Goal: Task Accomplishment & Management: Use online tool/utility

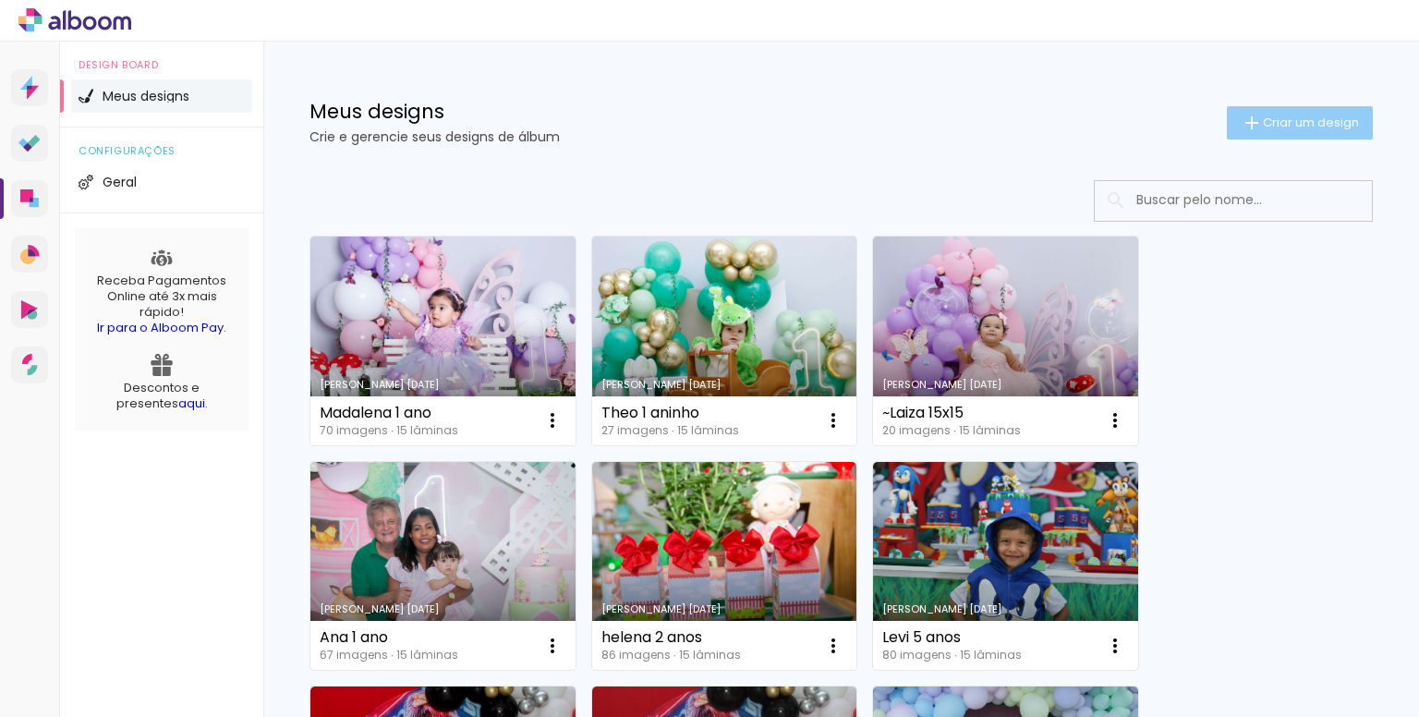
click at [1266, 122] on span "Criar um design" at bounding box center [1311, 122] width 96 height 12
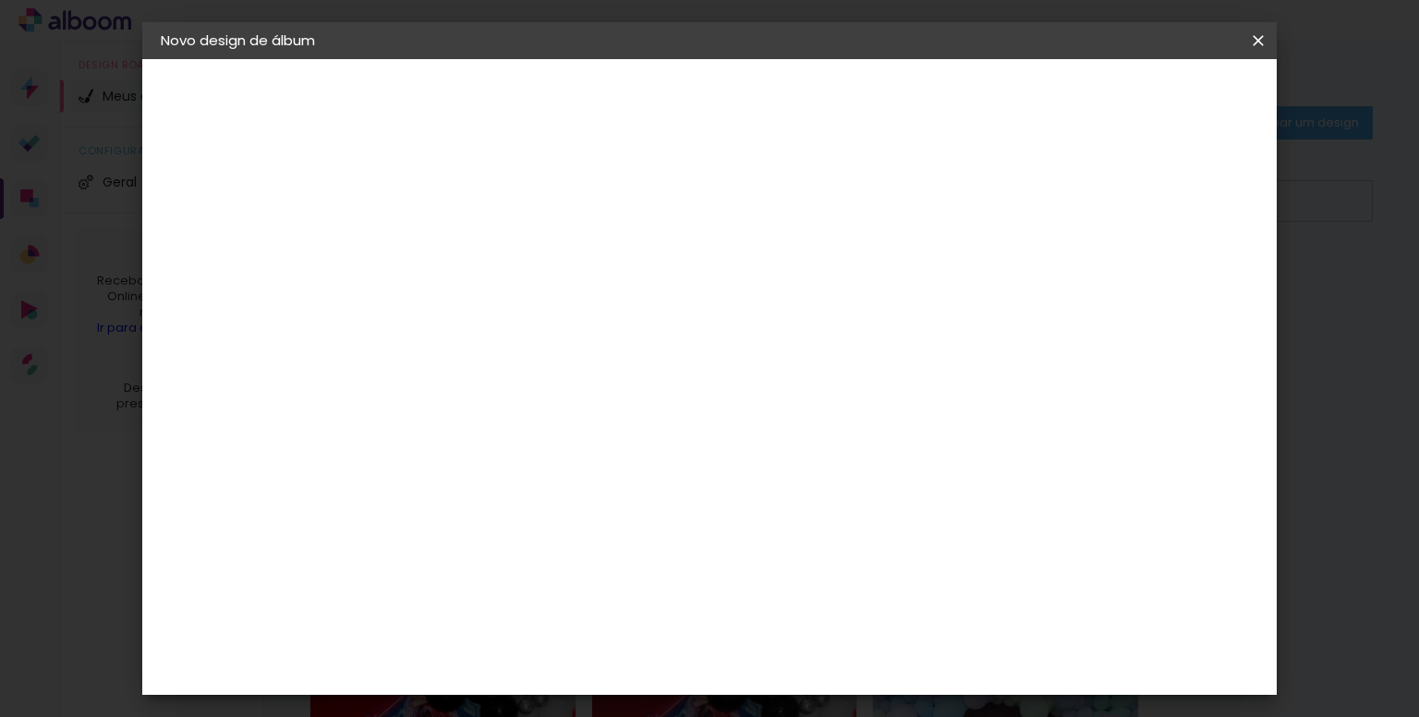
click at [469, 230] on paper-input-container "Título do álbum" at bounding box center [462, 248] width 13 height 47
type input "album theo 1 ano"
type paper-input "album theo 1 ano"
click at [0, 0] on slot "Avançar" at bounding box center [0, 0] width 0 height 0
click at [603, 349] on input at bounding box center [510, 351] width 187 height 23
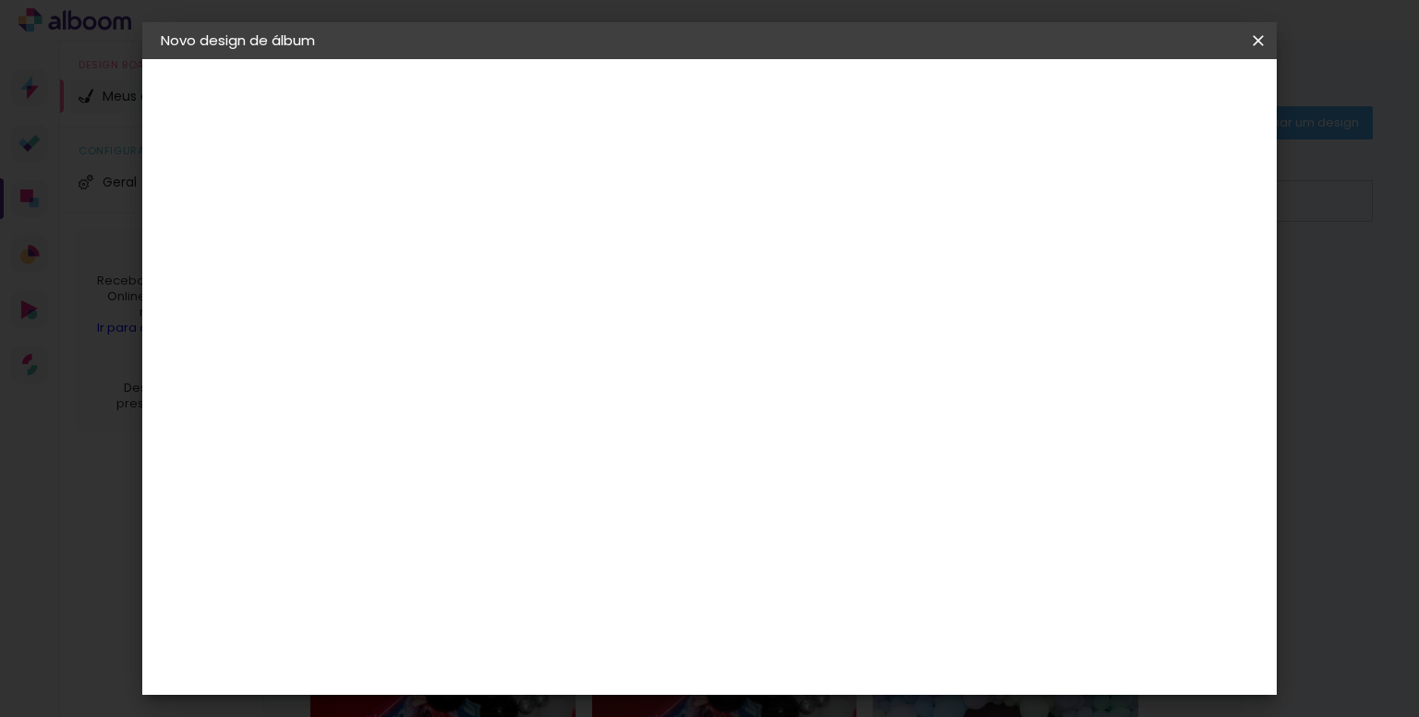
type input "rai"
type paper-input "rai"
click at [492, 411] on div "RaiTai" at bounding box center [471, 417] width 42 height 15
click at [0, 0] on slot "Avançar" at bounding box center [0, 0] width 0 height 0
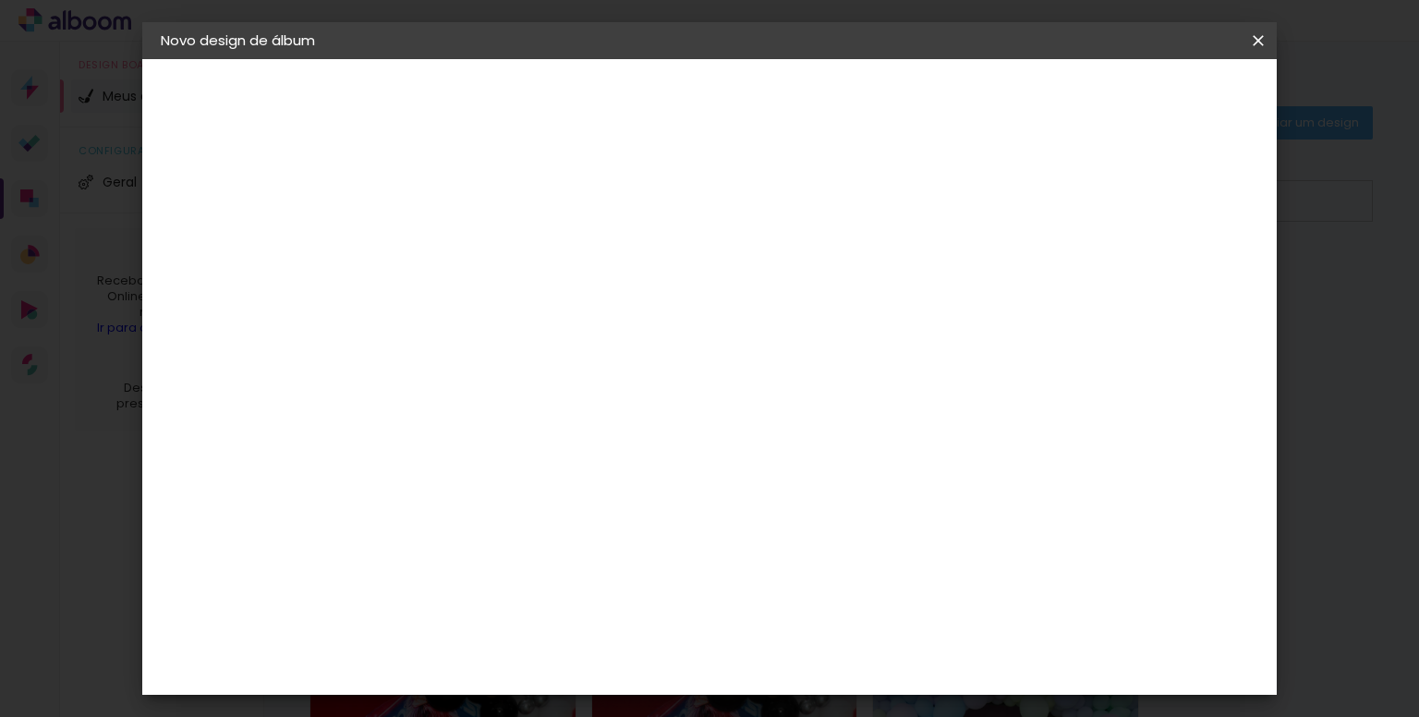
click at [588, 406] on span "15 × 15" at bounding box center [545, 430] width 86 height 49
click at [764, 108] on paper-button "Avançar" at bounding box center [718, 97] width 91 height 31
click at [950, 200] on div at bounding box center [941, 199] width 17 height 17
type paper-checkbox "on"
click at [1054, 97] on span "Iniciar design" at bounding box center [1012, 97] width 84 height 13
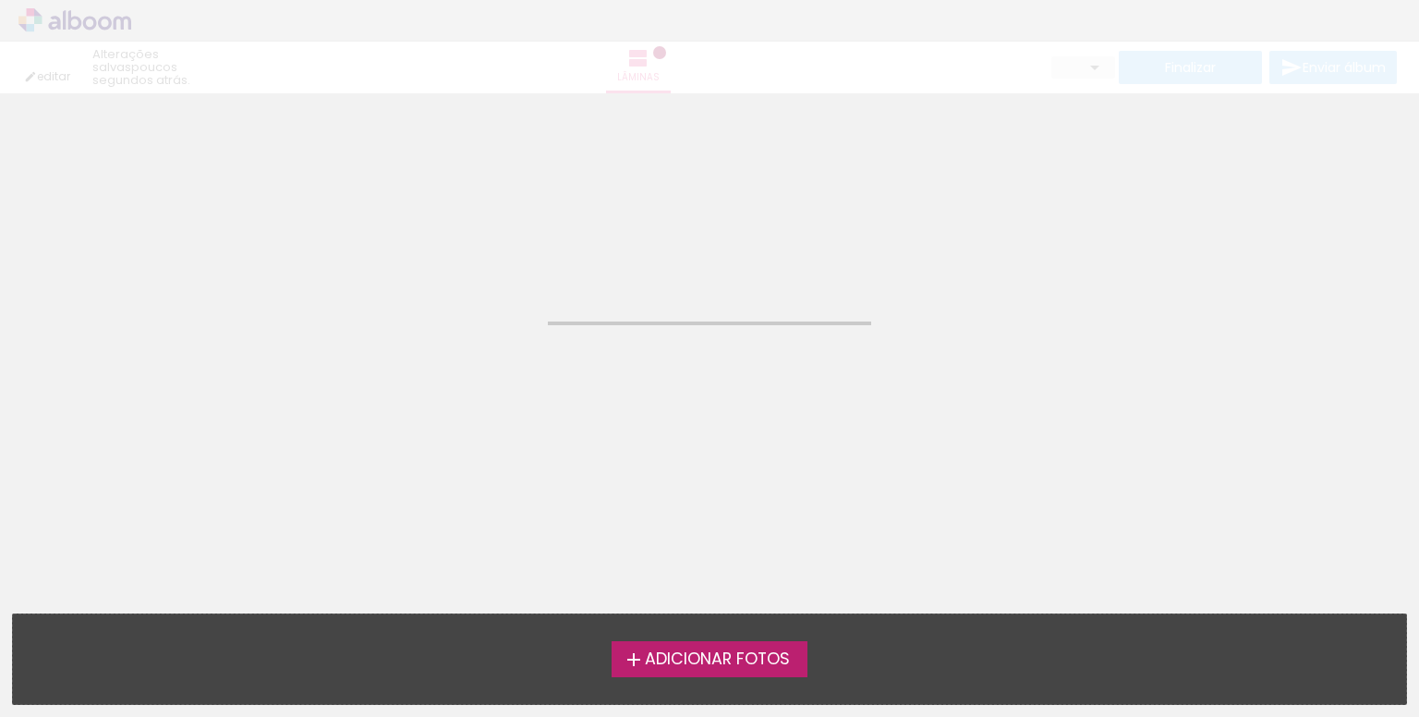
click at [727, 661] on span "Adicionar Fotos" at bounding box center [717, 659] width 145 height 17
click at [0, 0] on input "file" at bounding box center [0, 0] width 0 height 0
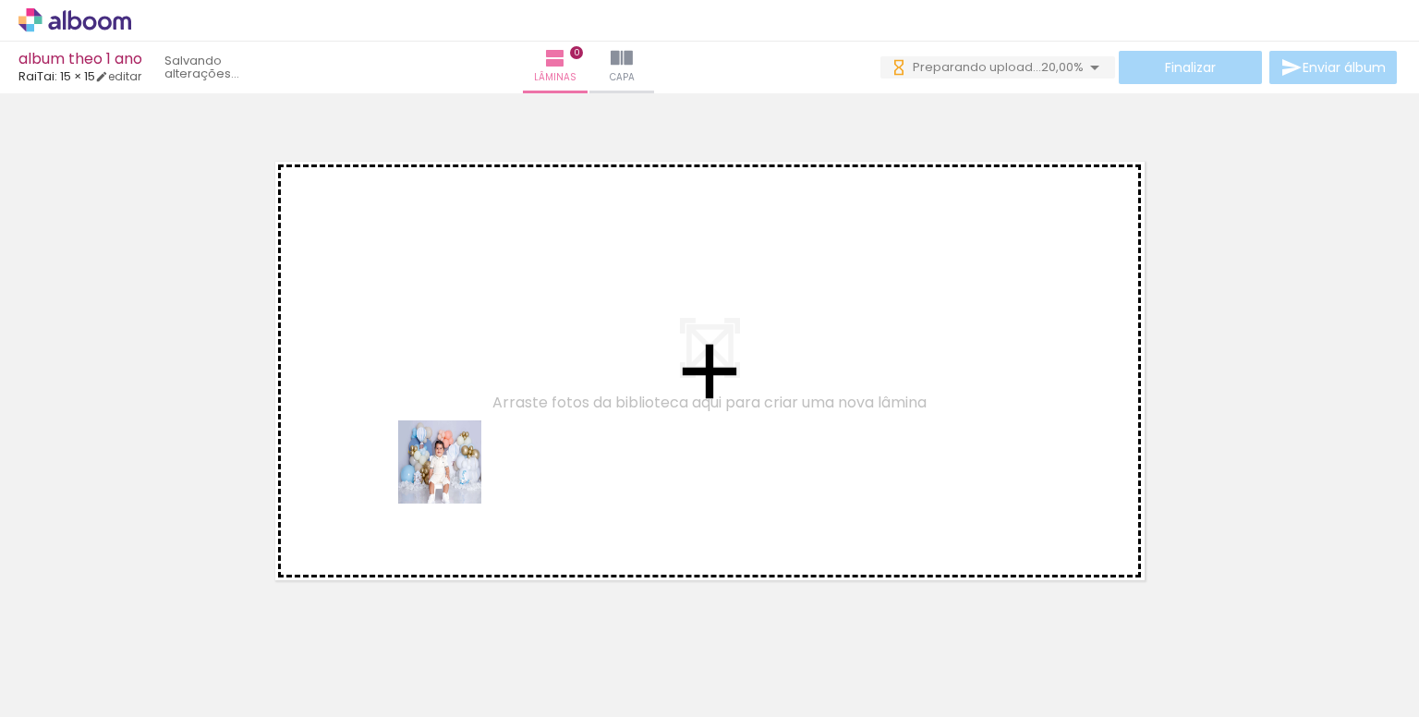
drag, startPoint x: 180, startPoint y: 656, endPoint x: 389, endPoint y: 670, distance: 209.2
click at [501, 381] on quentale-workspace at bounding box center [709, 358] width 1419 height 717
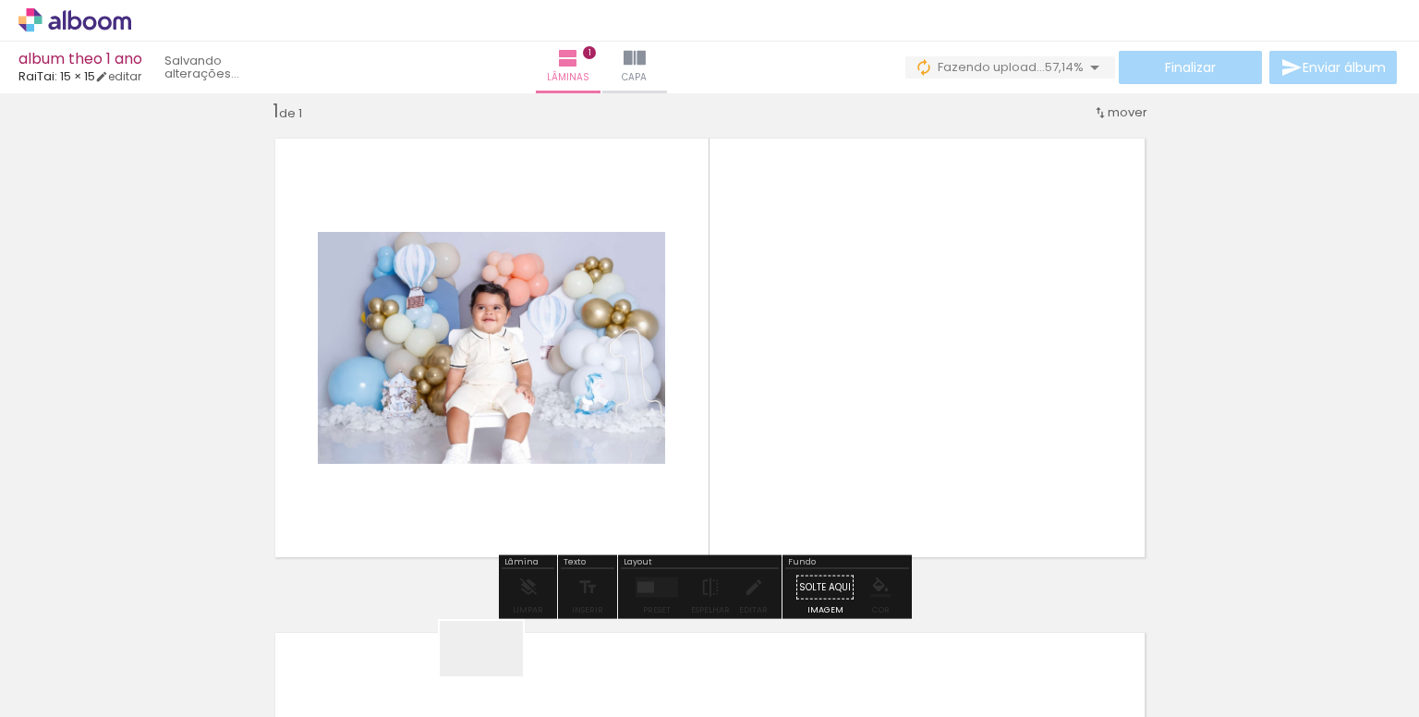
drag, startPoint x: 521, startPoint y: 660, endPoint x: 495, endPoint y: 676, distance: 30.7
click at [495, 676] on div at bounding box center [495, 654] width 91 height 61
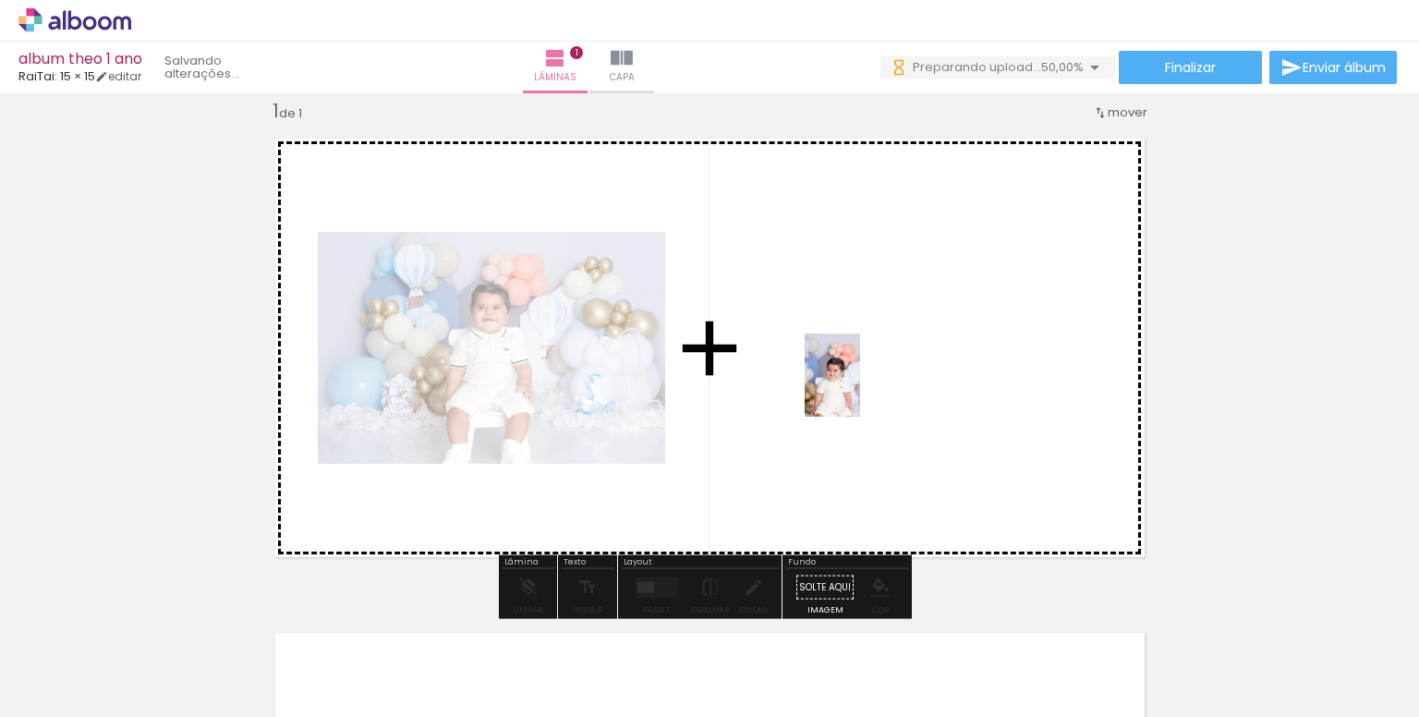
drag, startPoint x: 399, startPoint y: 666, endPoint x: 860, endPoint y: 389, distance: 537.9
click at [860, 389] on quentale-workspace at bounding box center [709, 358] width 1419 height 717
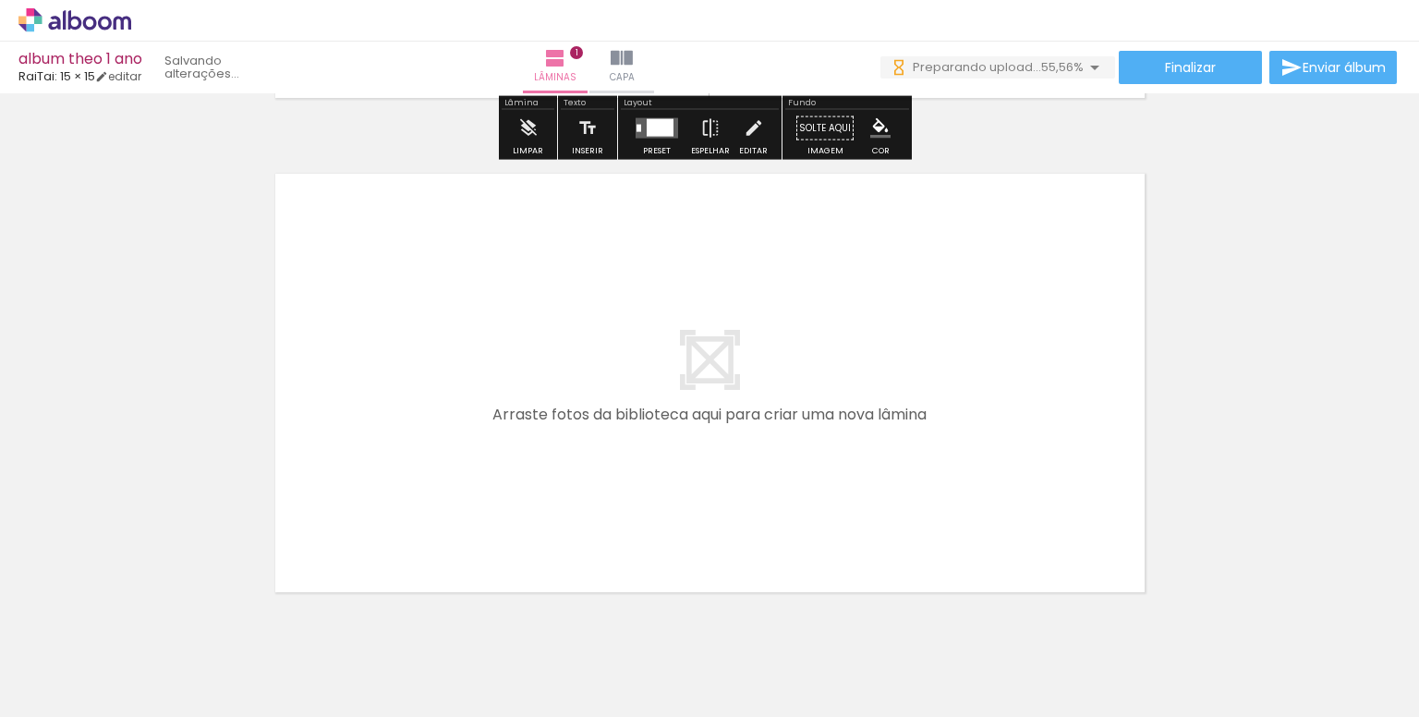
scroll to position [485, 0]
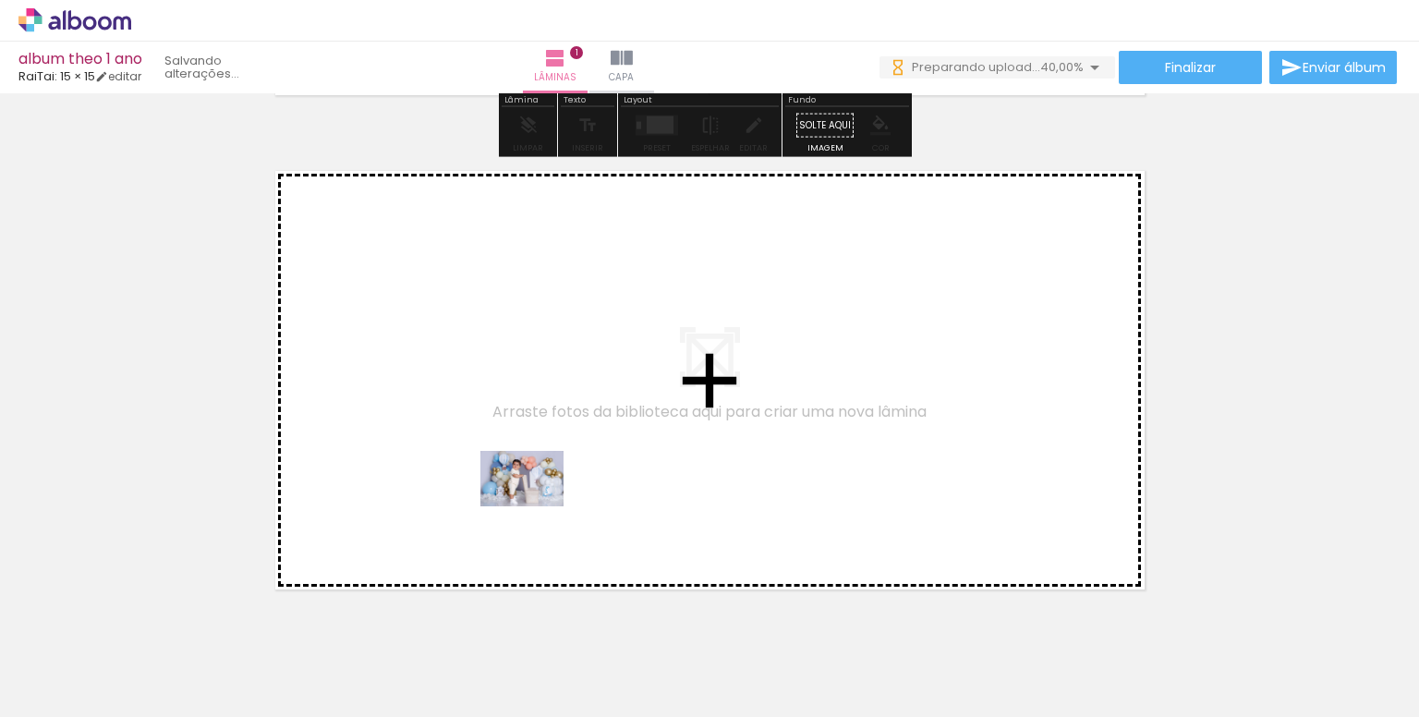
drag, startPoint x: 518, startPoint y: 675, endPoint x: 306, endPoint y: 673, distance: 212.5
click at [536, 485] on quentale-workspace at bounding box center [709, 358] width 1419 height 717
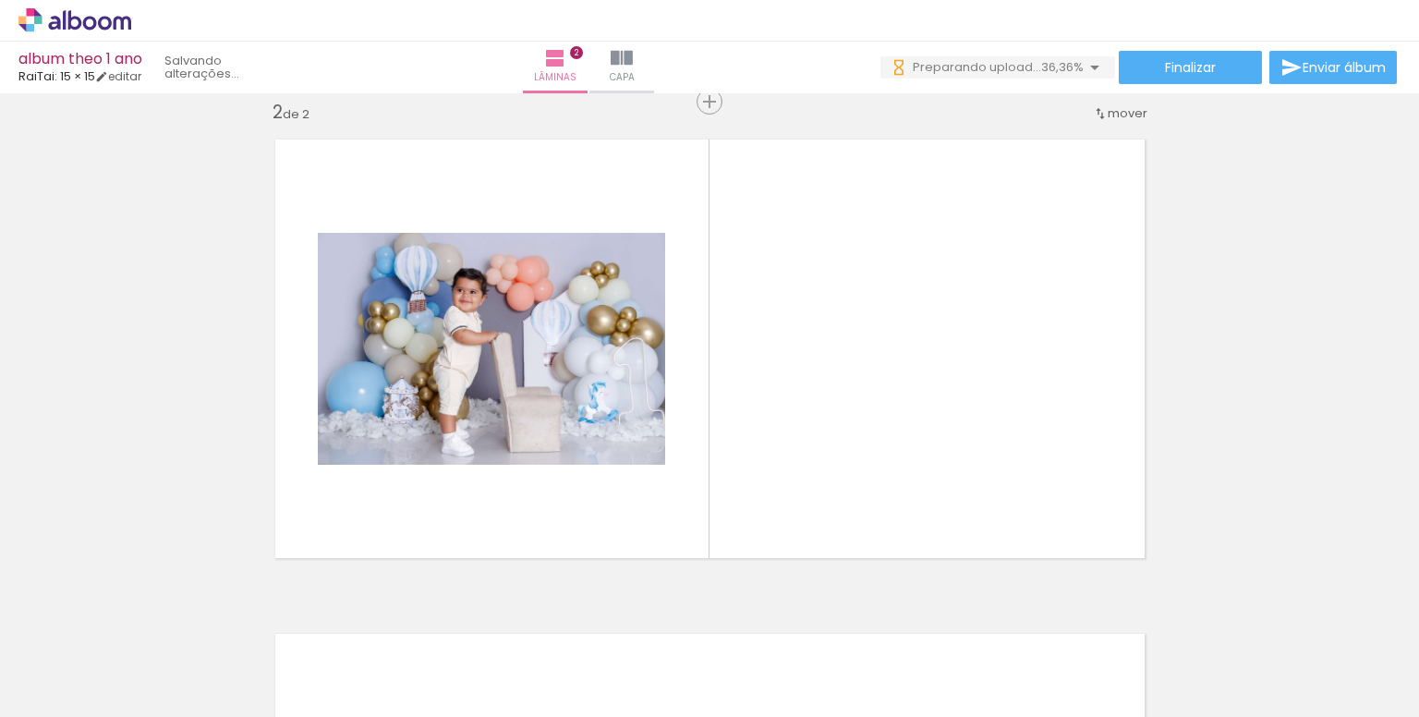
scroll to position [0, 0]
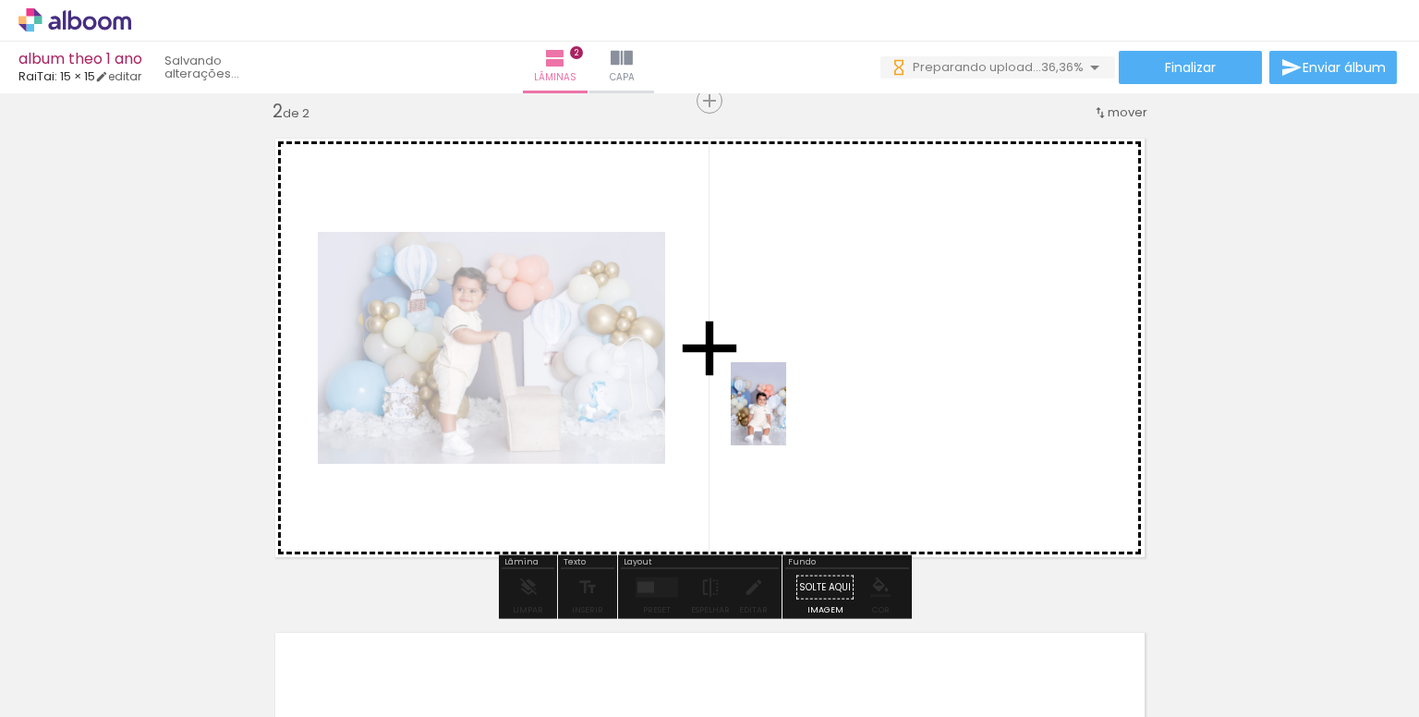
drag, startPoint x: 296, startPoint y: 675, endPoint x: 786, endPoint y: 418, distance: 554.1
click at [786, 418] on quentale-workspace at bounding box center [709, 358] width 1419 height 717
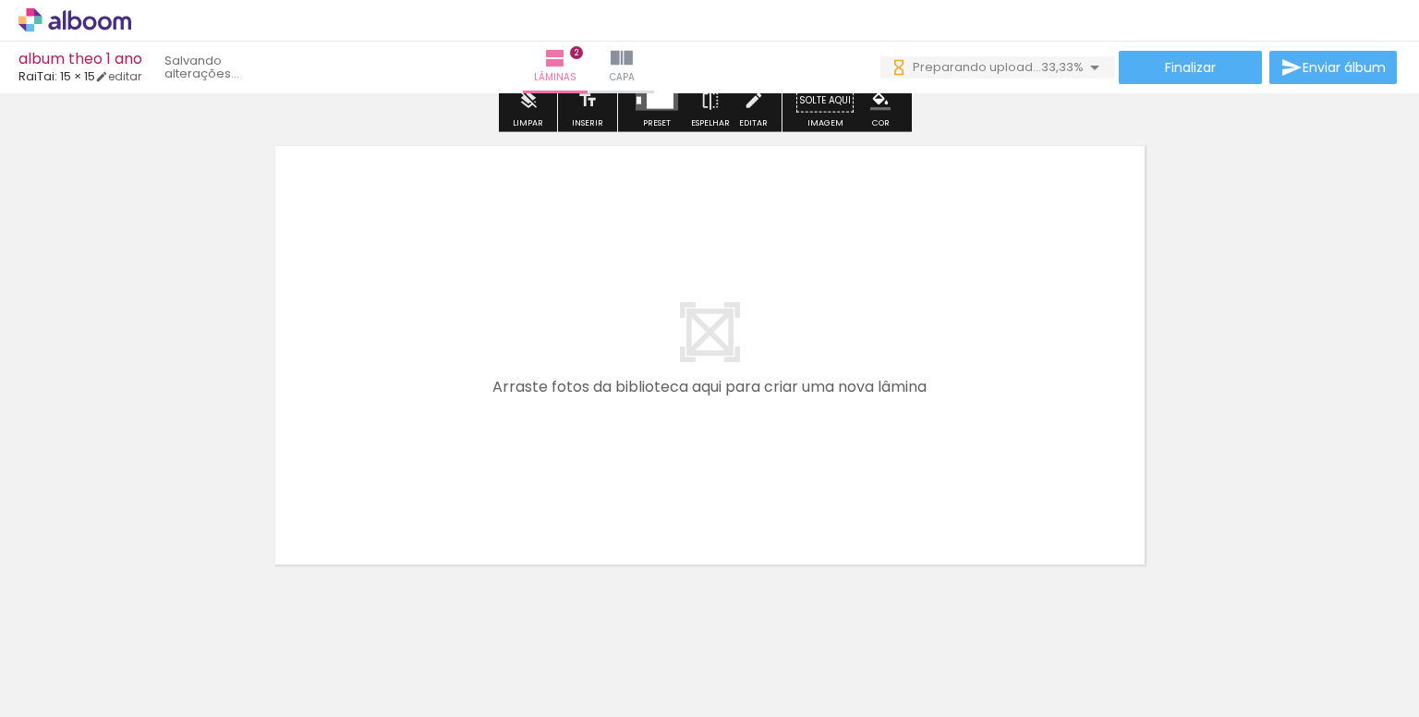
scroll to position [1046, 0]
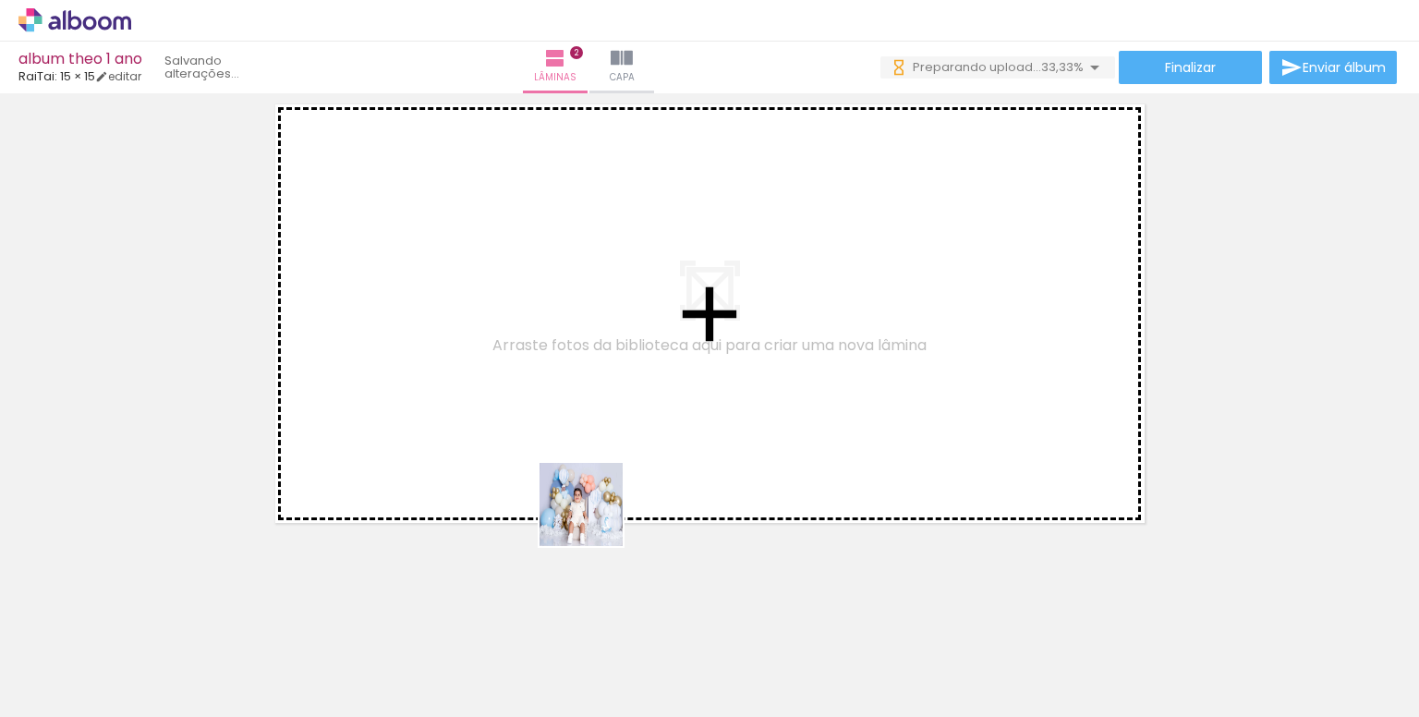
drag, startPoint x: 608, startPoint y: 665, endPoint x: 721, endPoint y: 673, distance: 113.0
click at [586, 445] on quentale-workspace at bounding box center [709, 358] width 1419 height 717
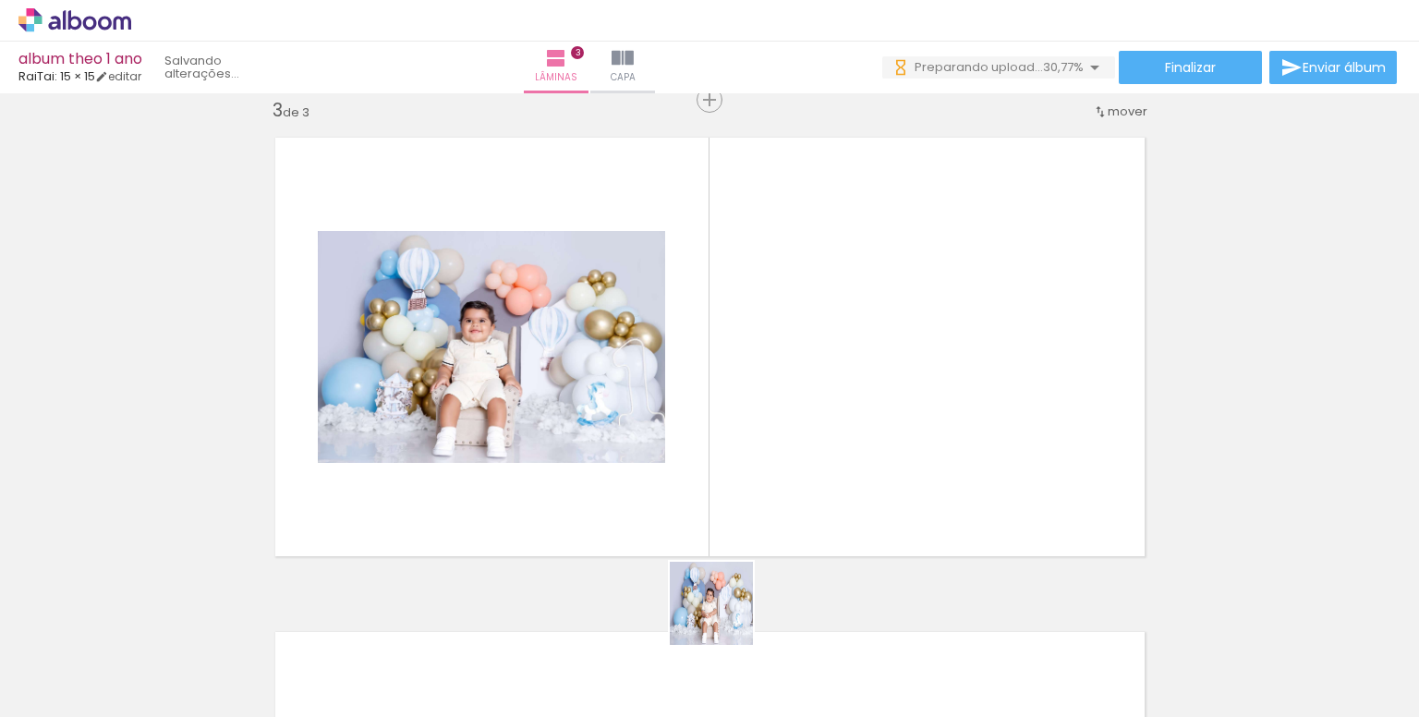
scroll to position [1012, 0]
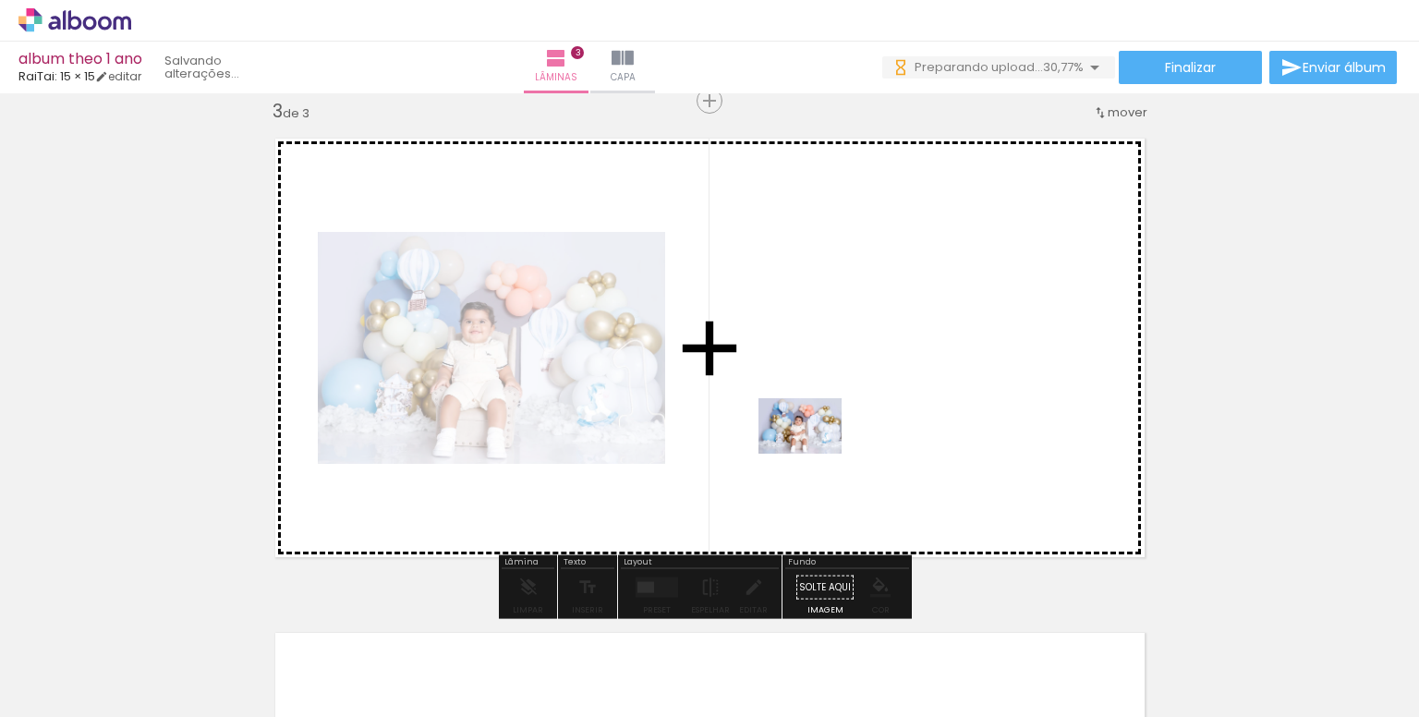
drag, startPoint x: 718, startPoint y: 669, endPoint x: 827, endPoint y: 432, distance: 260.4
click at [827, 432] on quentale-workspace at bounding box center [709, 358] width 1419 height 717
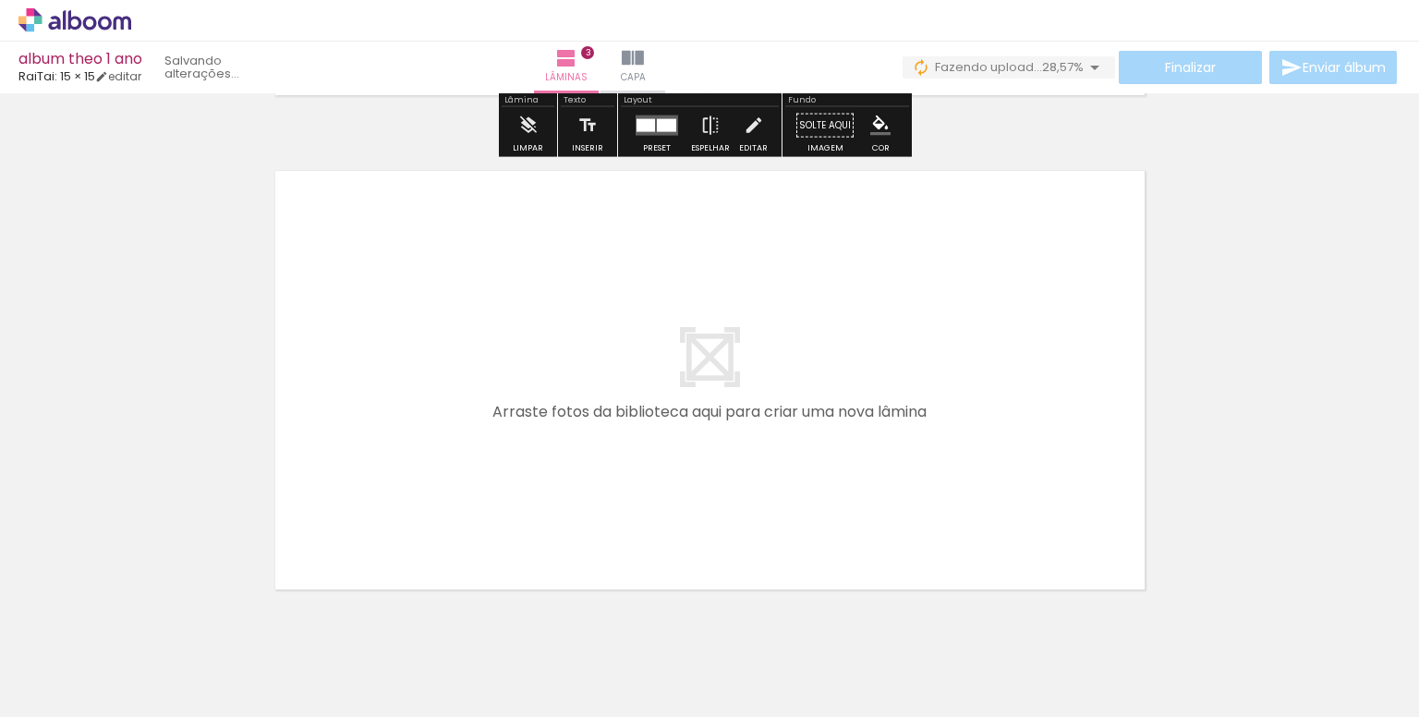
scroll to position [1541, 0]
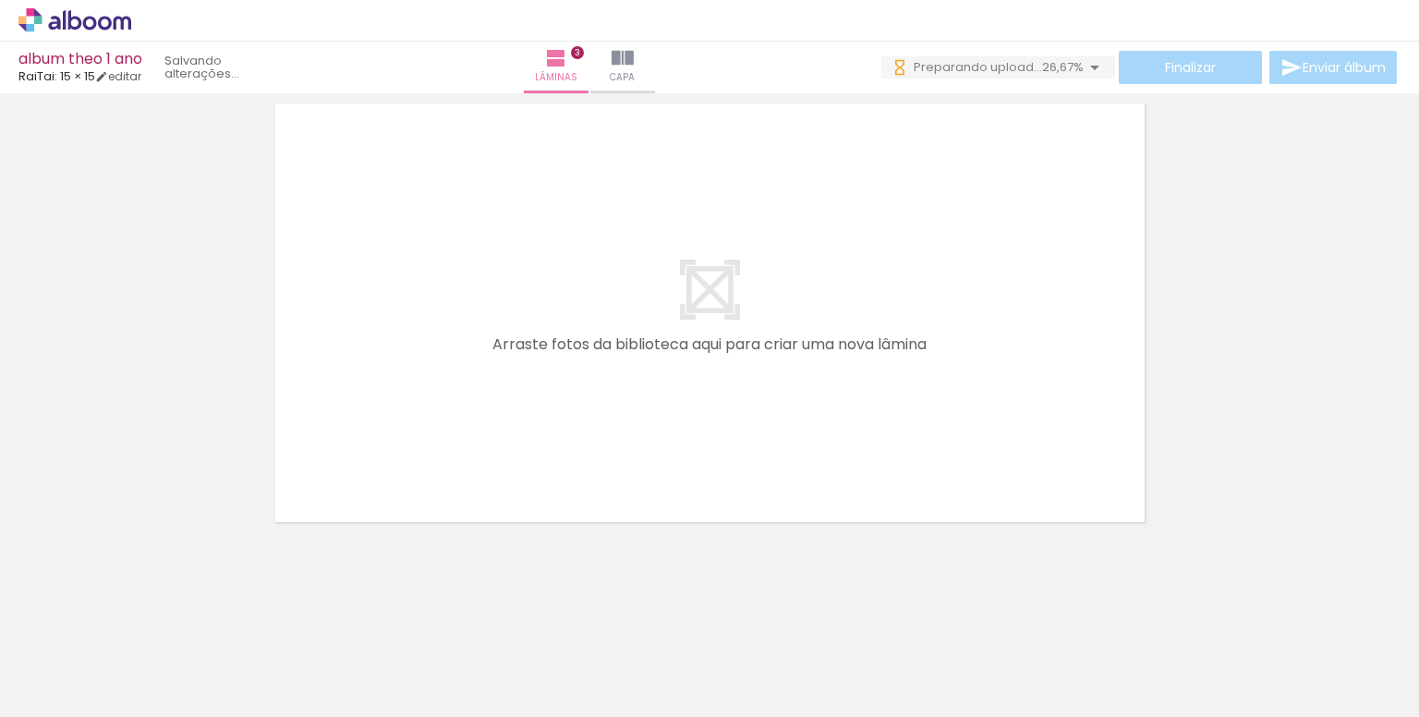
click at [816, 668] on div at bounding box center [805, 654] width 91 height 61
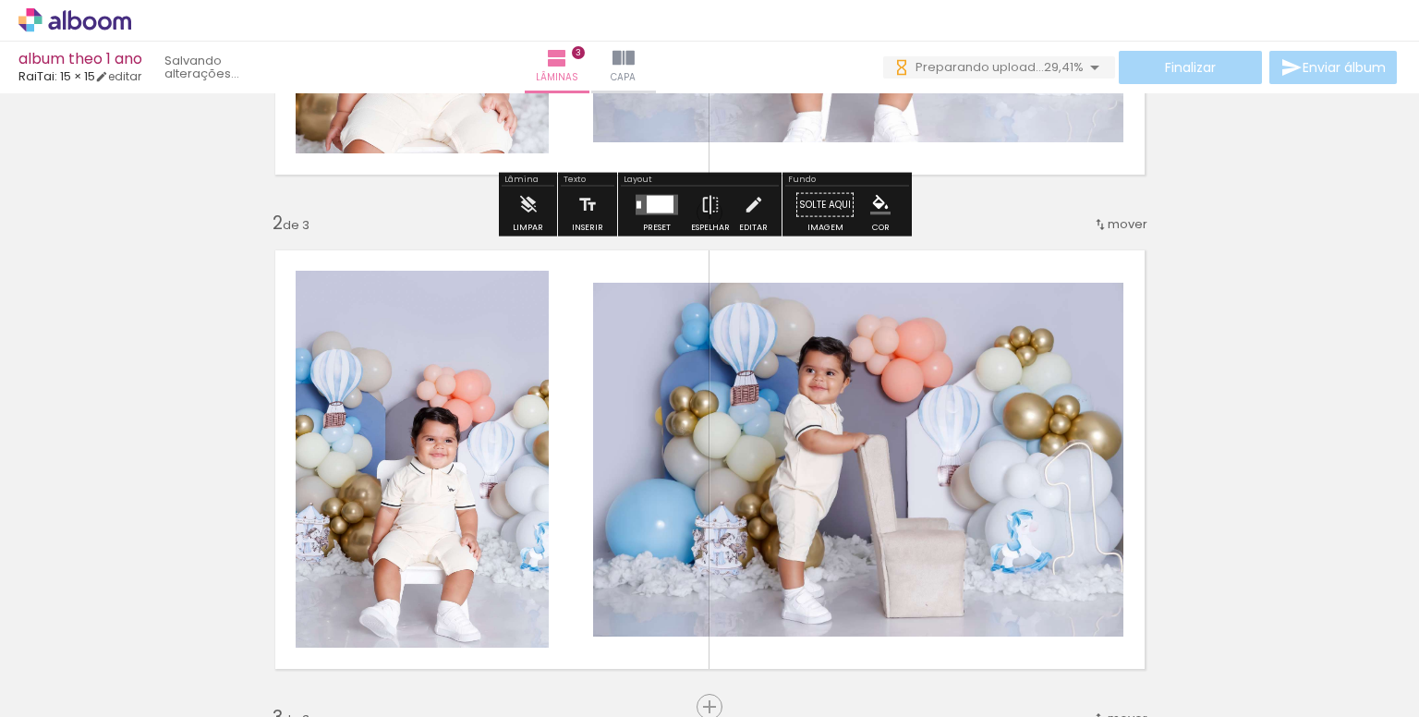
scroll to position [0, 0]
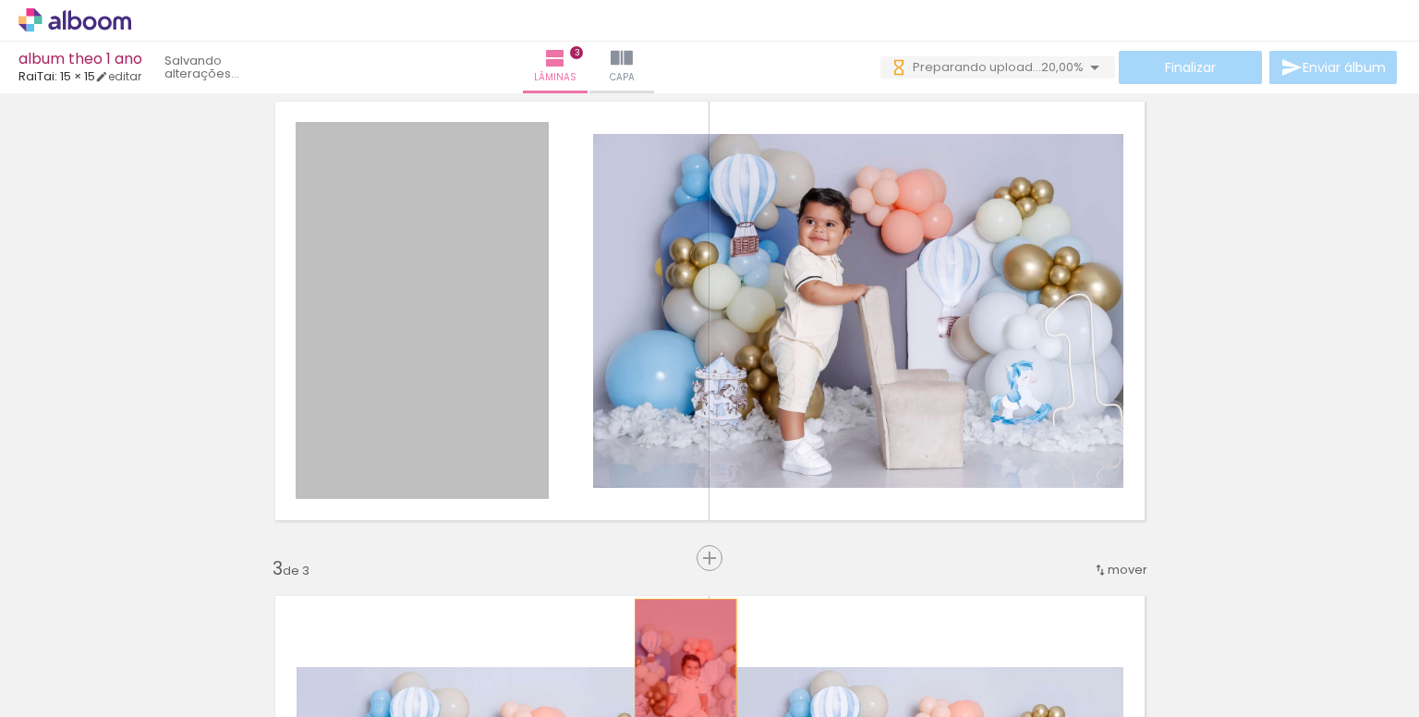
drag, startPoint x: 437, startPoint y: 404, endPoint x: 678, endPoint y: 674, distance: 362.5
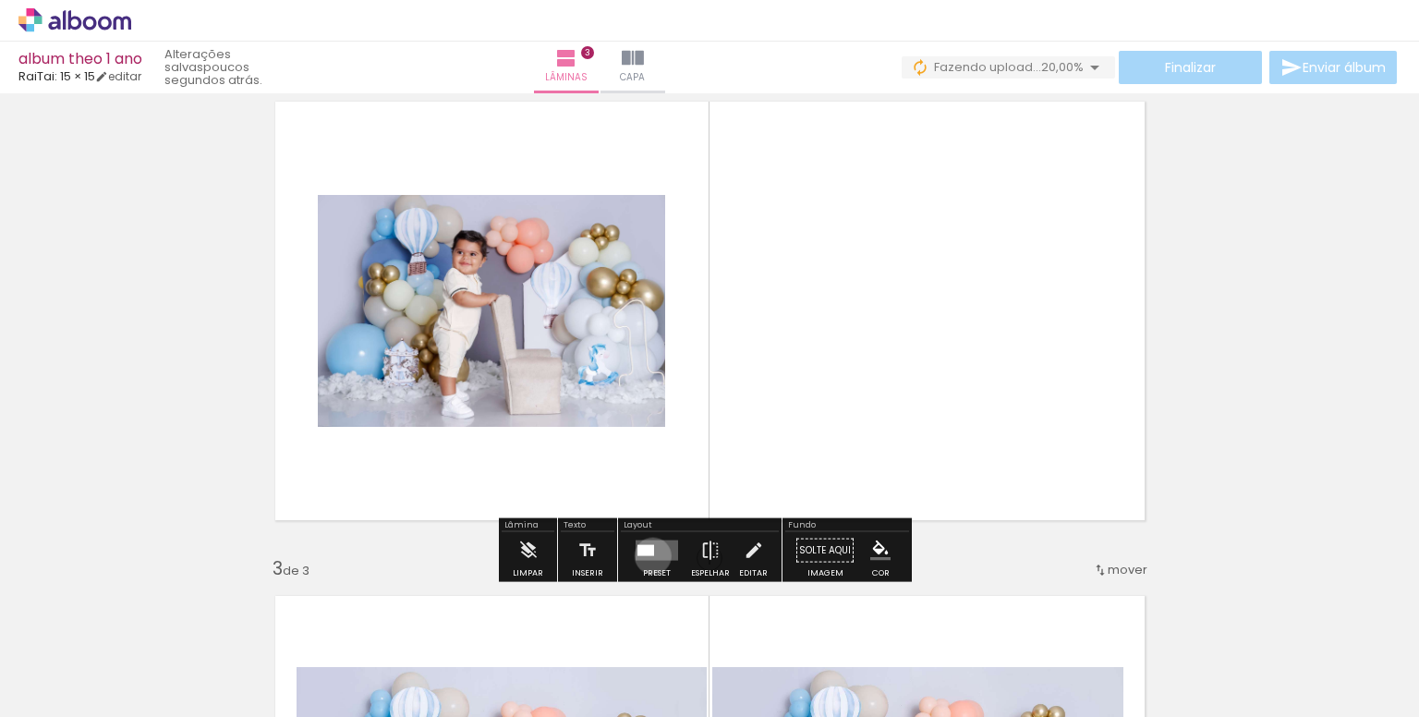
click at [648, 555] on div at bounding box center [645, 550] width 17 height 11
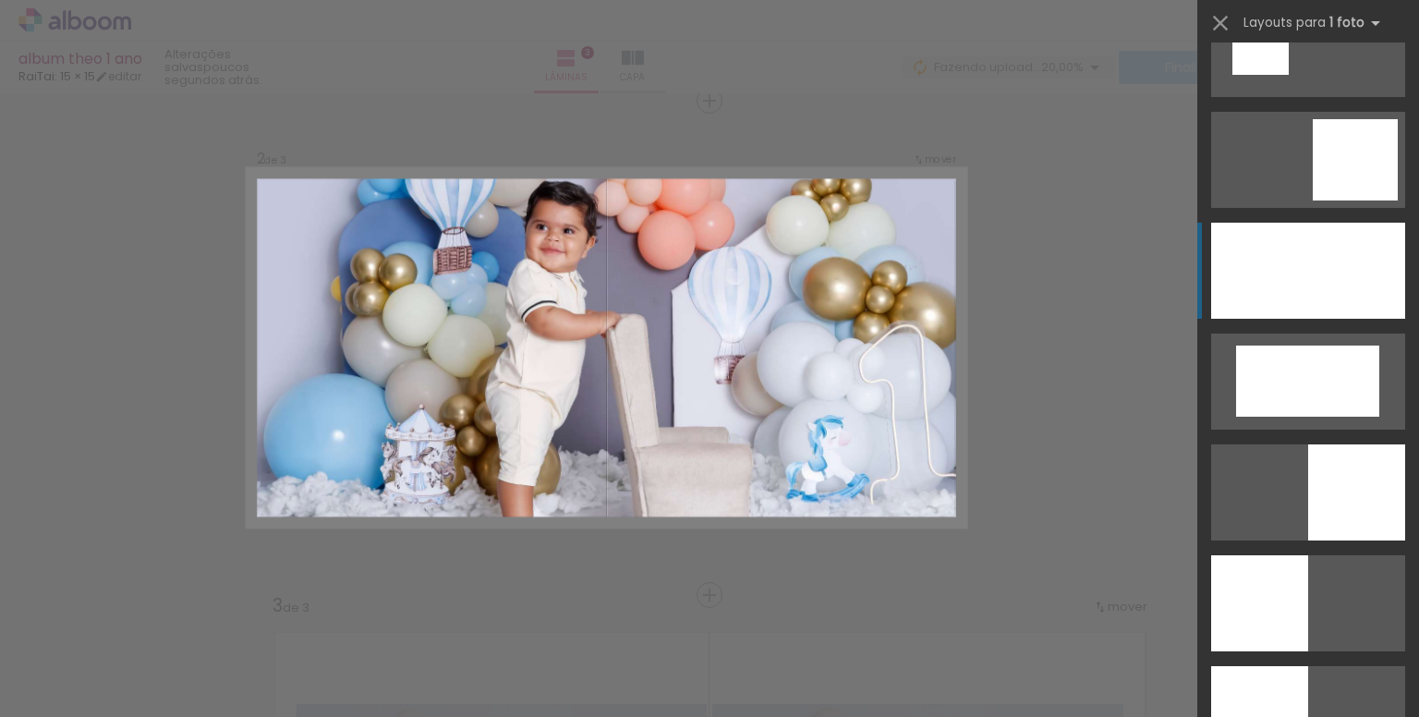
click at [1305, 277] on div at bounding box center [1308, 271] width 194 height 96
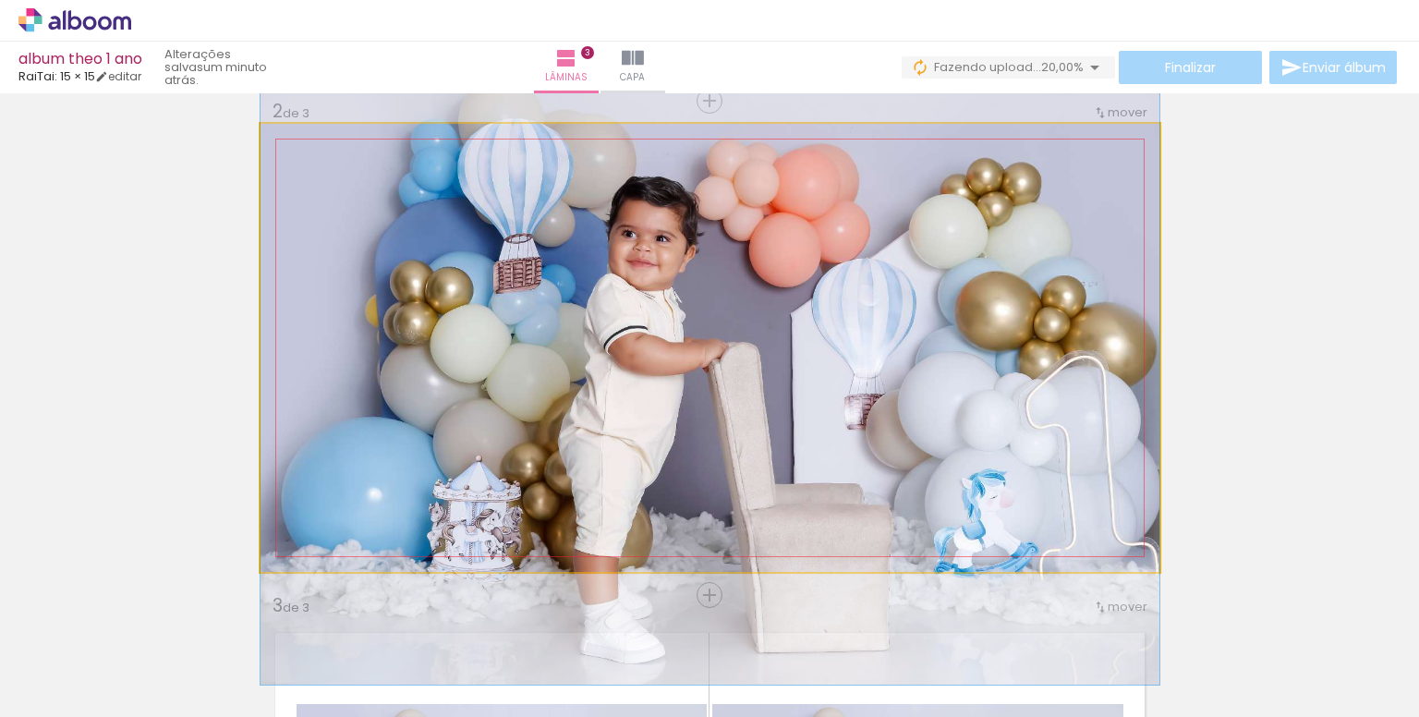
drag, startPoint x: 802, startPoint y: 319, endPoint x: 803, endPoint y: 356, distance: 37.0
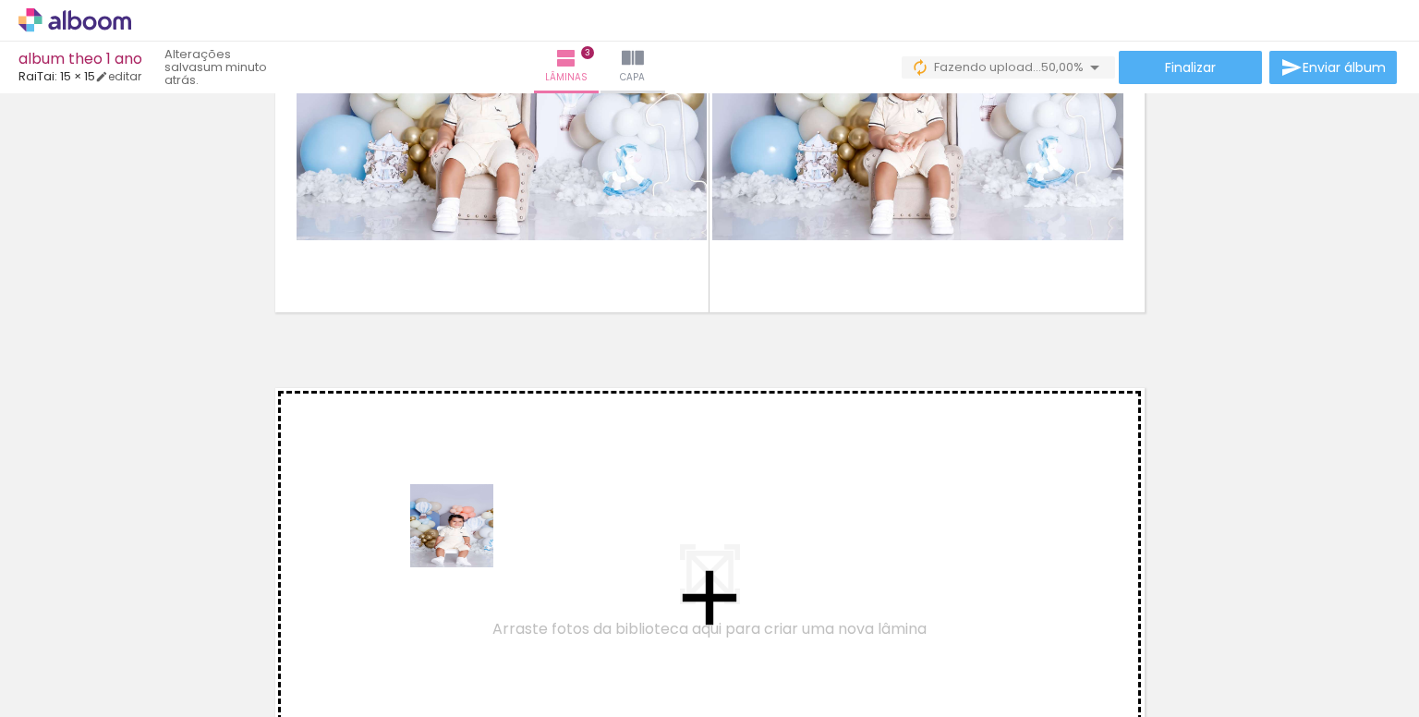
drag, startPoint x: 292, startPoint y: 659, endPoint x: 525, endPoint y: 503, distance: 279.8
click at [525, 503] on quentale-workspace at bounding box center [709, 358] width 1419 height 717
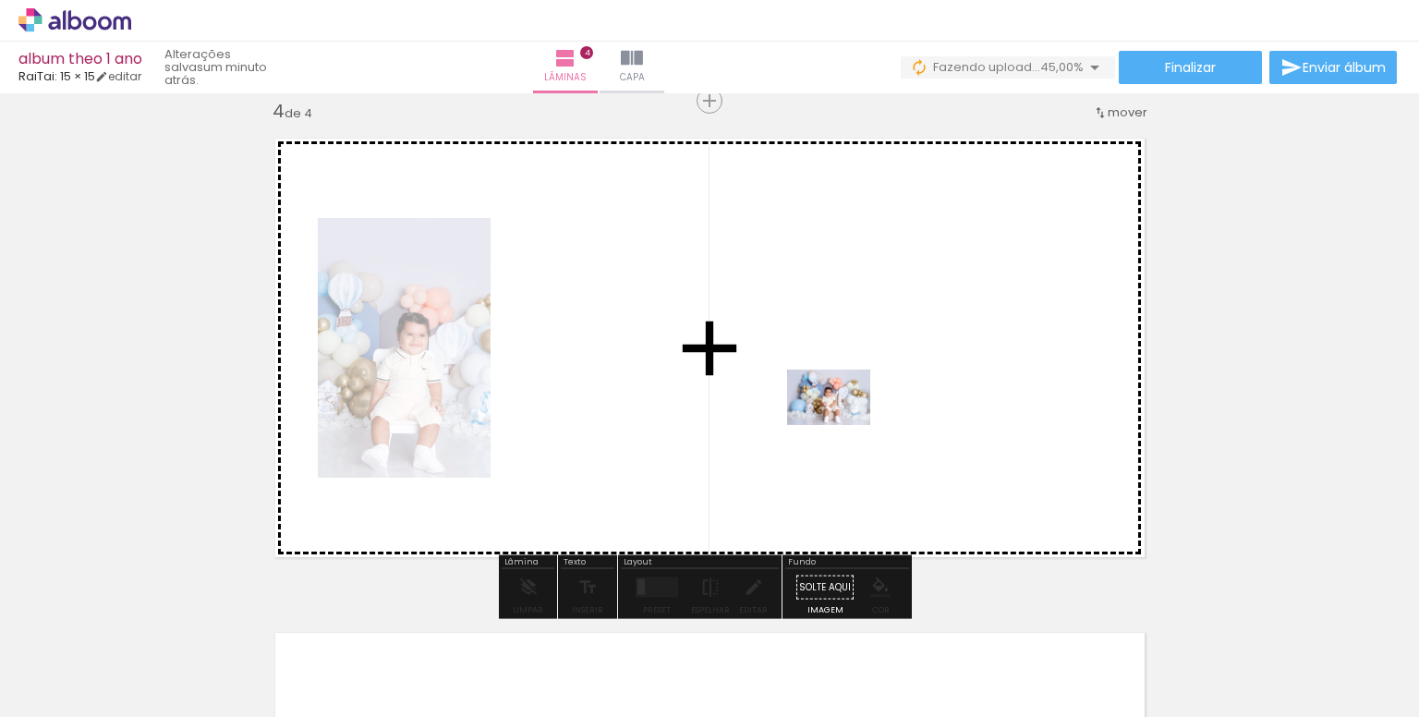
drag, startPoint x: 807, startPoint y: 665, endPoint x: 842, endPoint y: 422, distance: 245.5
click at [842, 422] on quentale-workspace at bounding box center [709, 358] width 1419 height 717
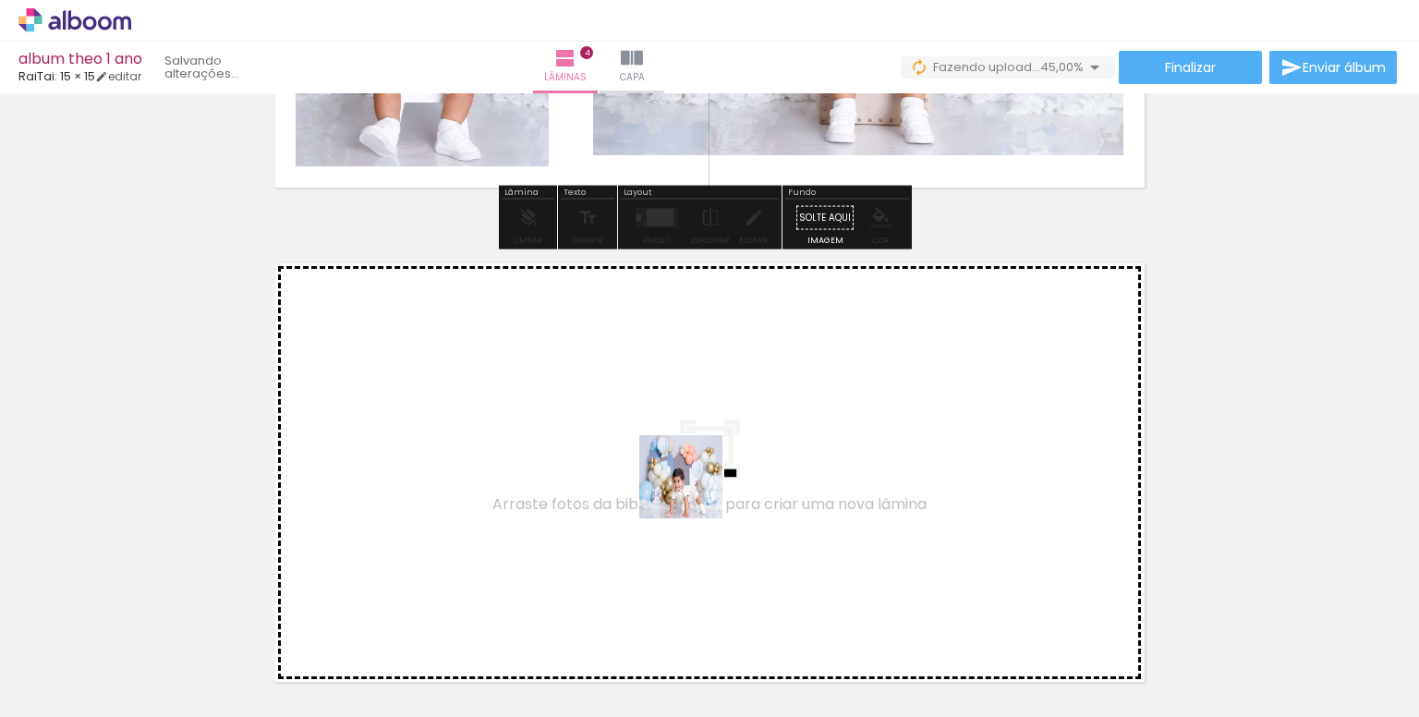
drag, startPoint x: 909, startPoint y: 675, endPoint x: 661, endPoint y: 475, distance: 319.3
click at [661, 475] on quentale-workspace at bounding box center [709, 358] width 1419 height 717
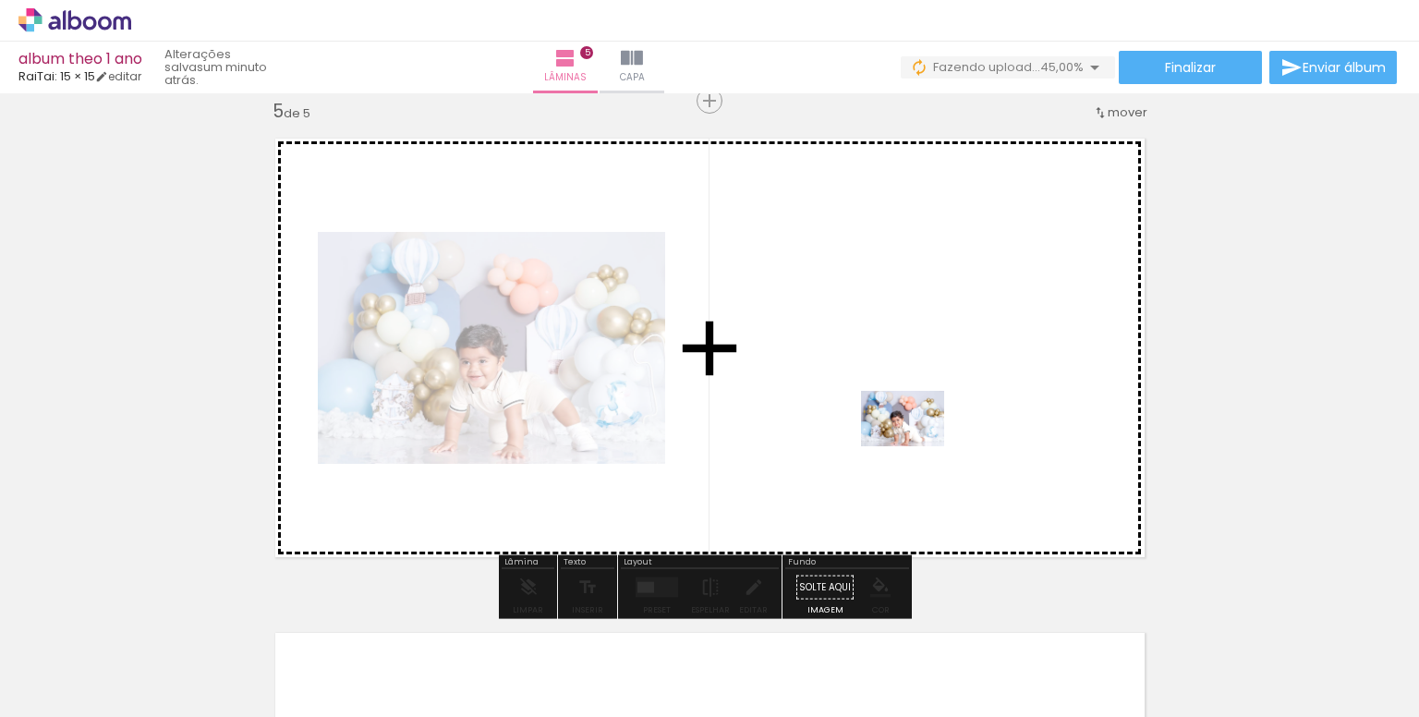
drag, startPoint x: 1010, startPoint y: 659, endPoint x: 915, endPoint y: 444, distance: 234.1
click at [915, 444] on quentale-workspace at bounding box center [709, 358] width 1419 height 717
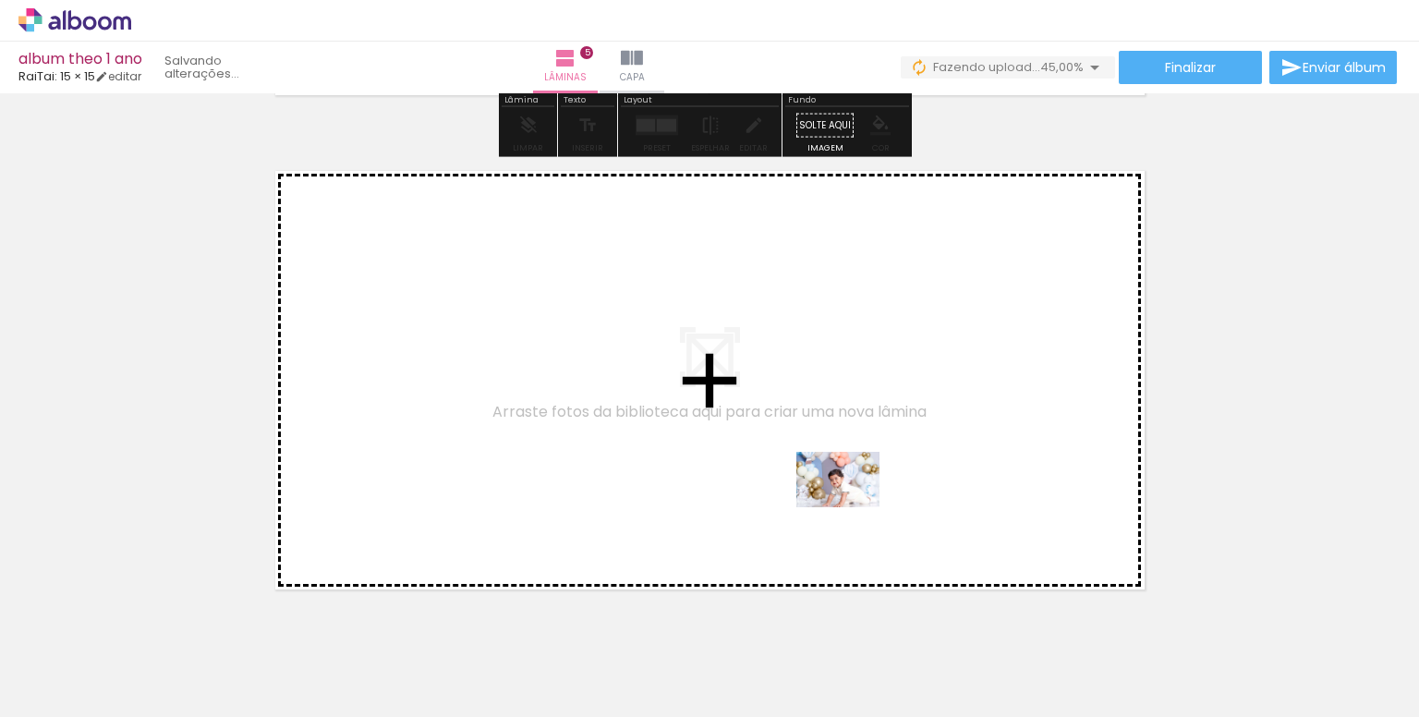
drag, startPoint x: 1105, startPoint y: 647, endPoint x: 839, endPoint y: 481, distance: 313.2
click at [839, 481] on quentale-workspace at bounding box center [709, 358] width 1419 height 717
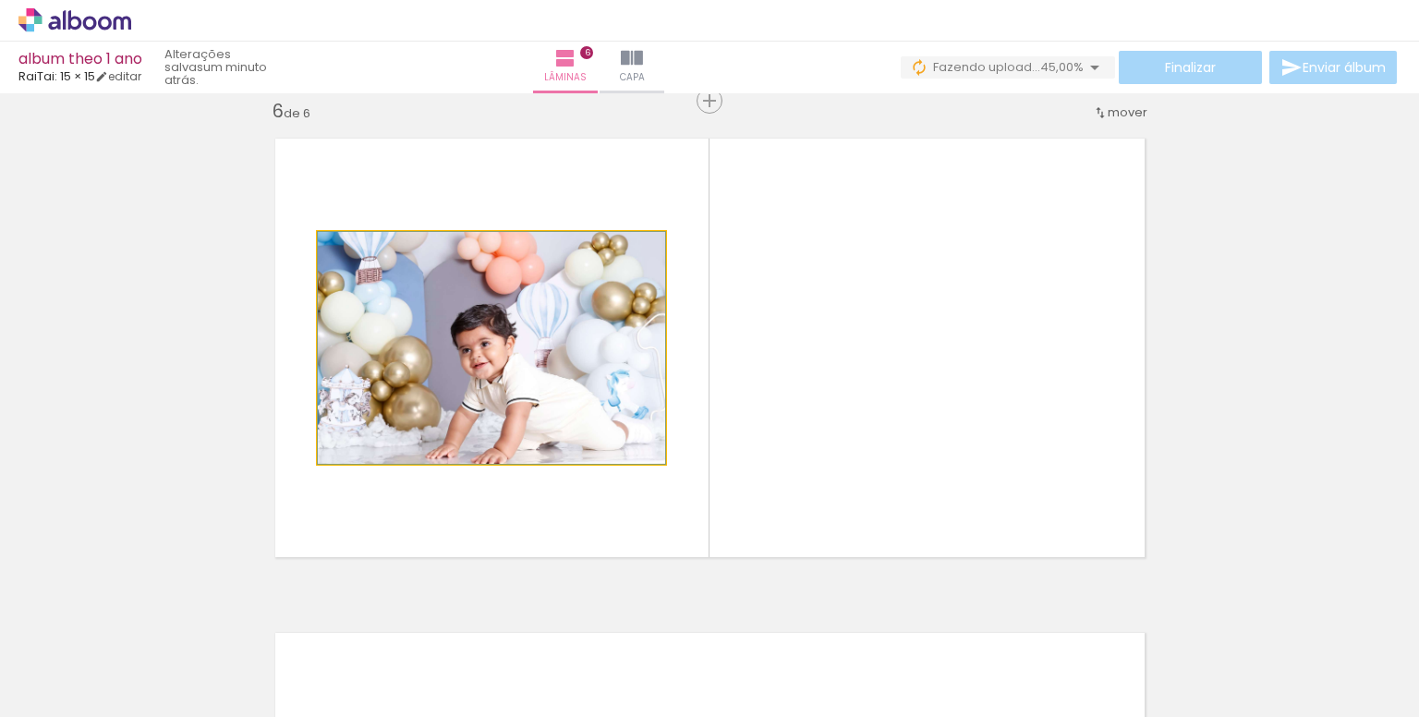
drag, startPoint x: 506, startPoint y: 375, endPoint x: 587, endPoint y: 407, distance: 86.6
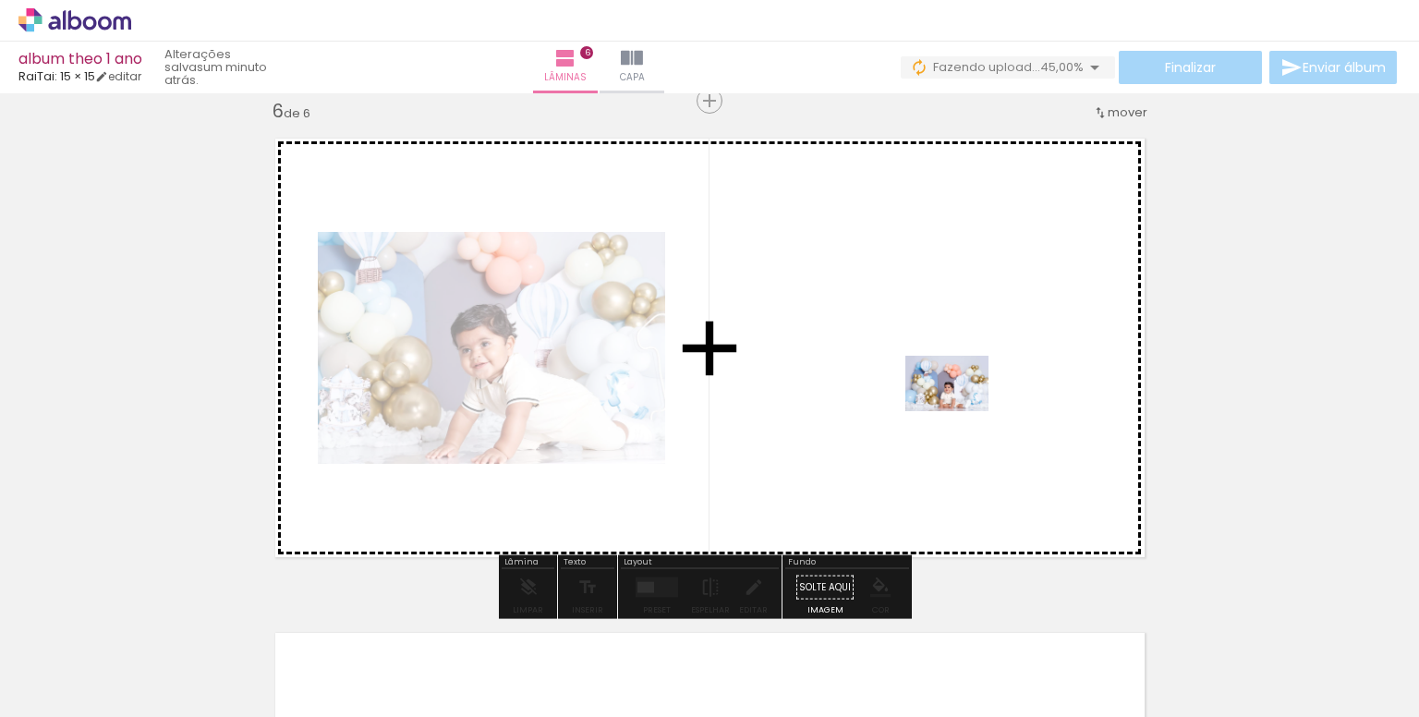
drag, startPoint x: 1334, startPoint y: 677, endPoint x: 961, endPoint y: 411, distance: 458.3
click at [961, 411] on quentale-workspace at bounding box center [709, 358] width 1419 height 717
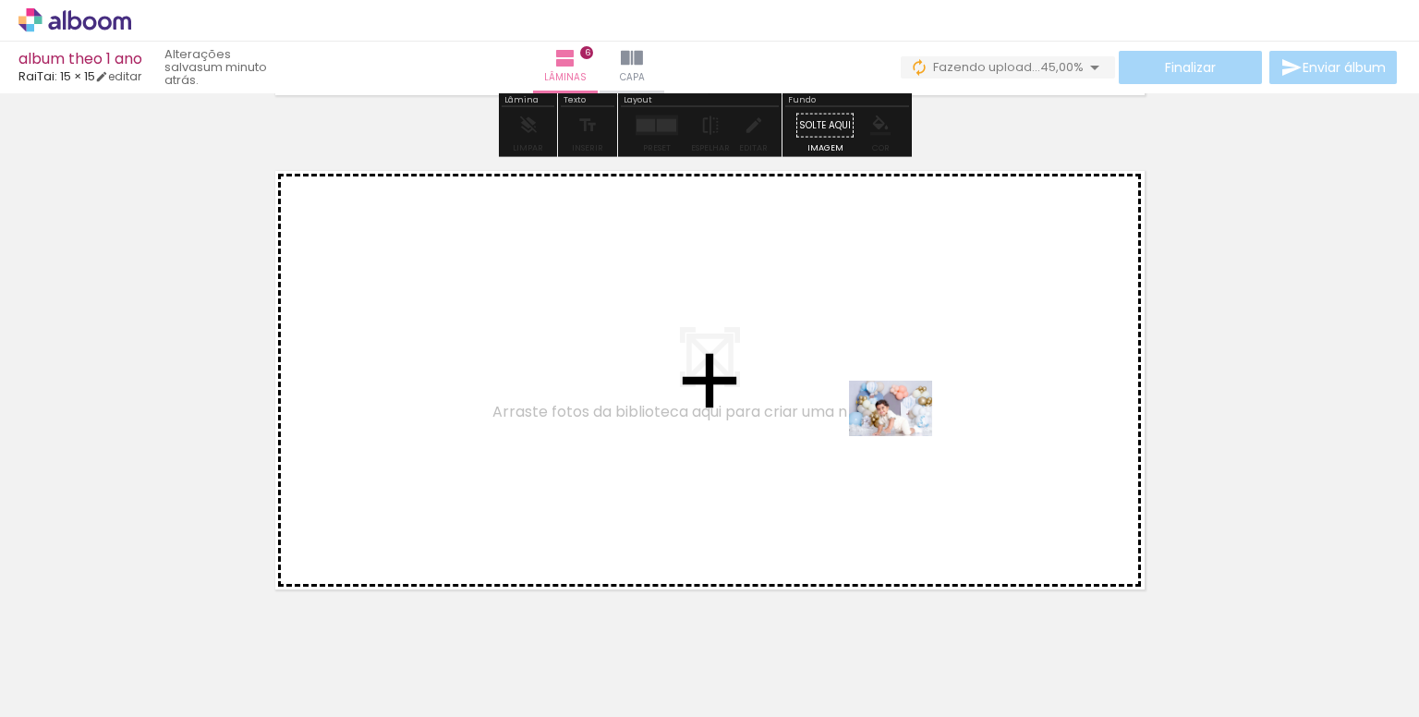
drag, startPoint x: 1228, startPoint y: 664, endPoint x: 923, endPoint y: 602, distance: 311.1
click at [901, 434] on quentale-workspace at bounding box center [709, 358] width 1419 height 717
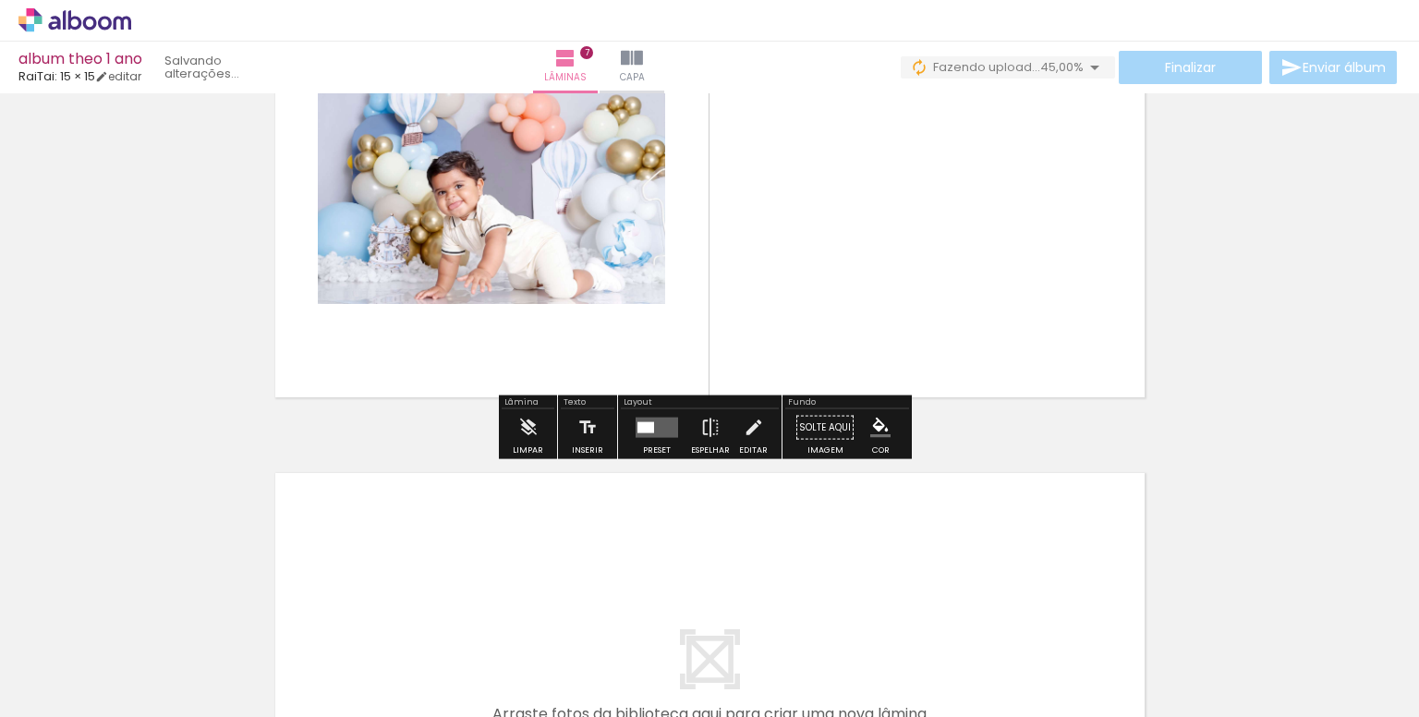
click at [1011, 685] on iron-image at bounding box center [1033, 654] width 95 height 65
click at [1097, 481] on quentale-layouter at bounding box center [710, 682] width 899 height 448
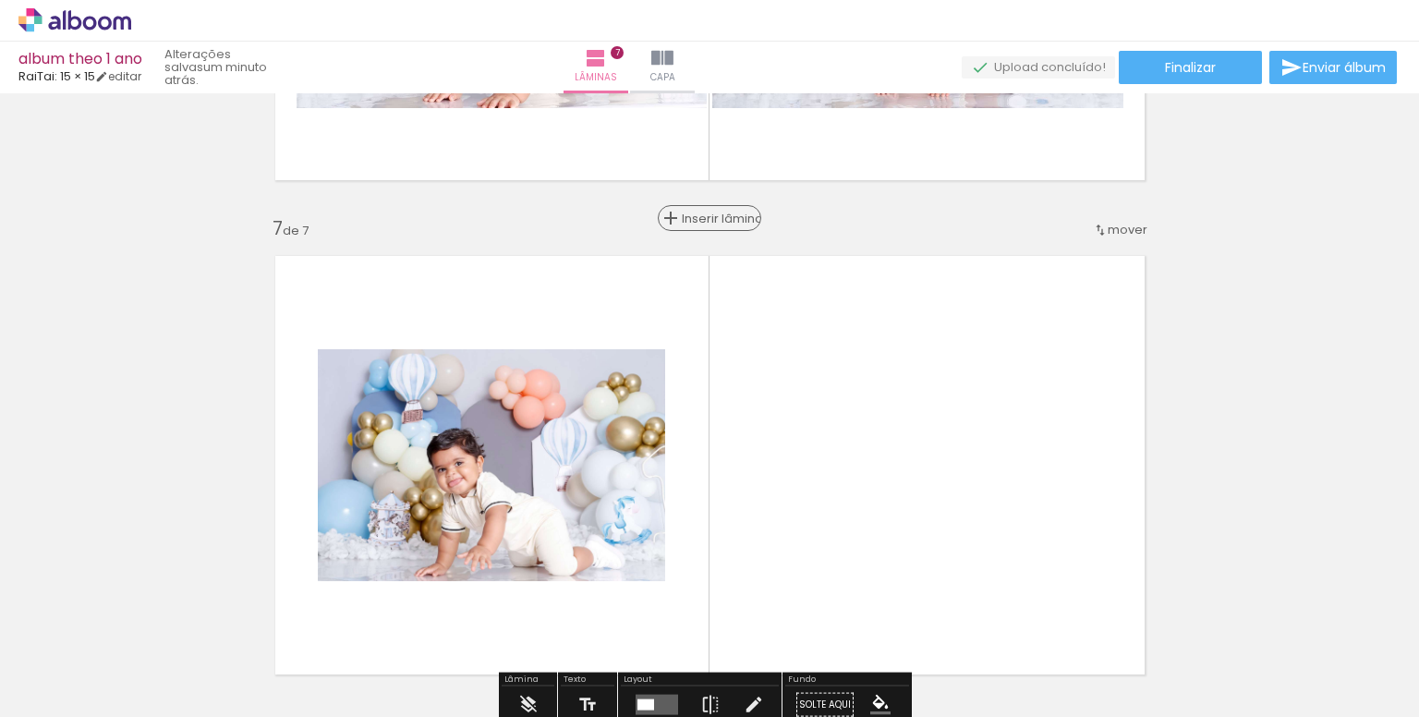
click at [694, 218] on span "Inserir lâmina" at bounding box center [718, 218] width 72 height 12
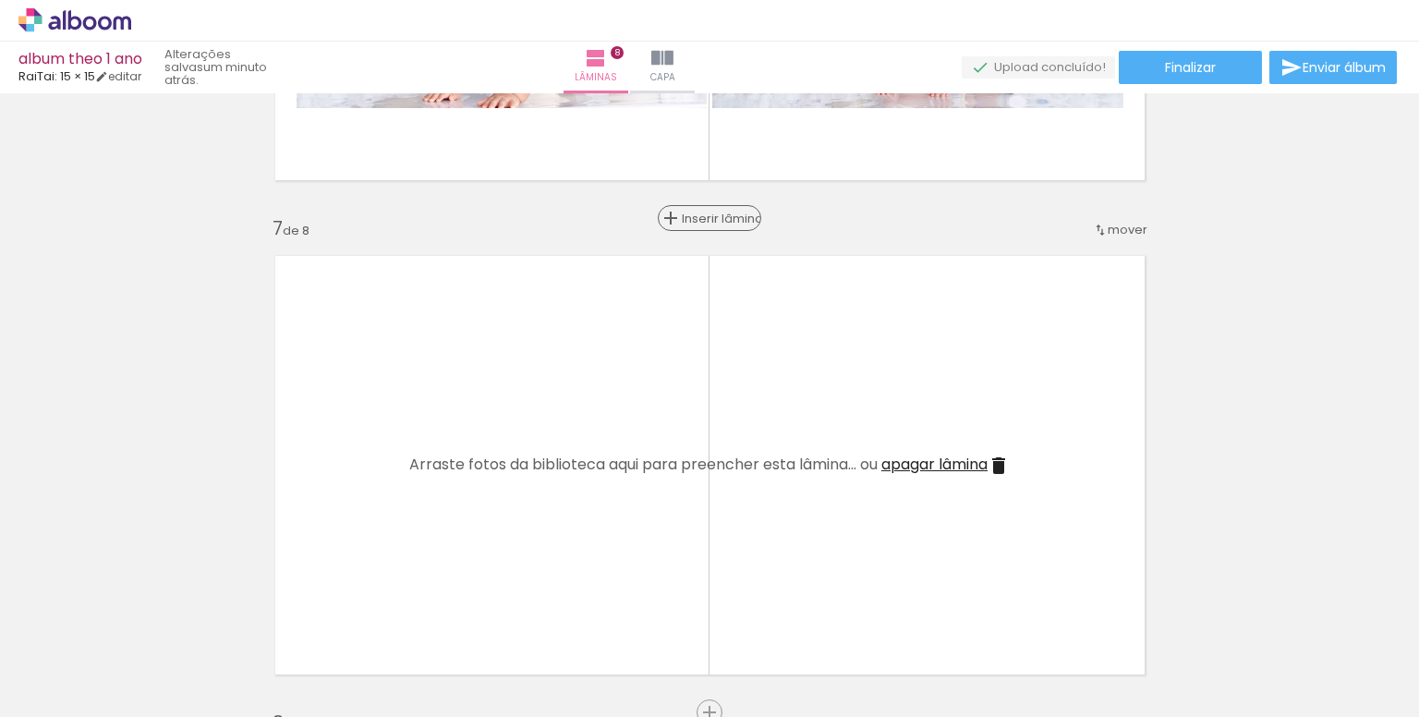
click at [694, 218] on span "Inserir lâmina" at bounding box center [718, 218] width 72 height 12
click at [695, 218] on span "Inserir lâmina" at bounding box center [718, 218] width 72 height 12
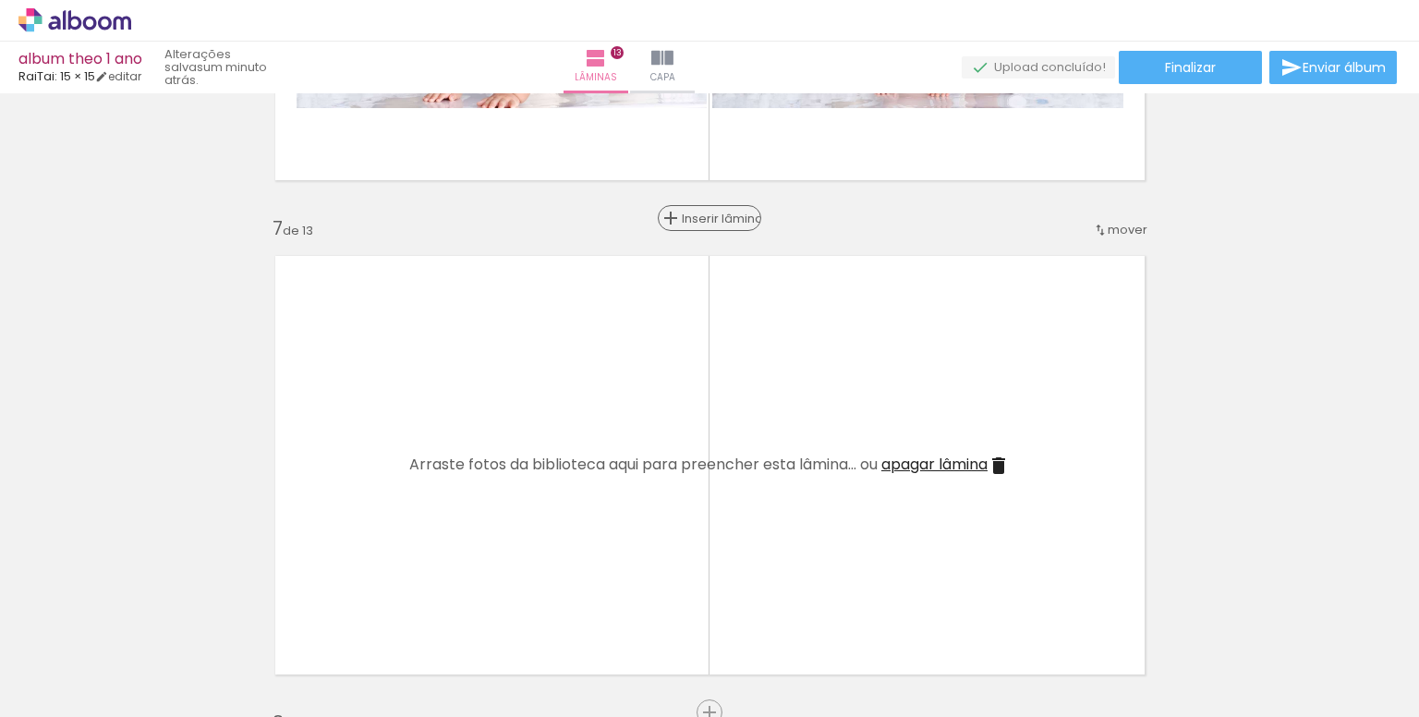
click at [695, 218] on span "Inserir lâmina" at bounding box center [718, 218] width 72 height 12
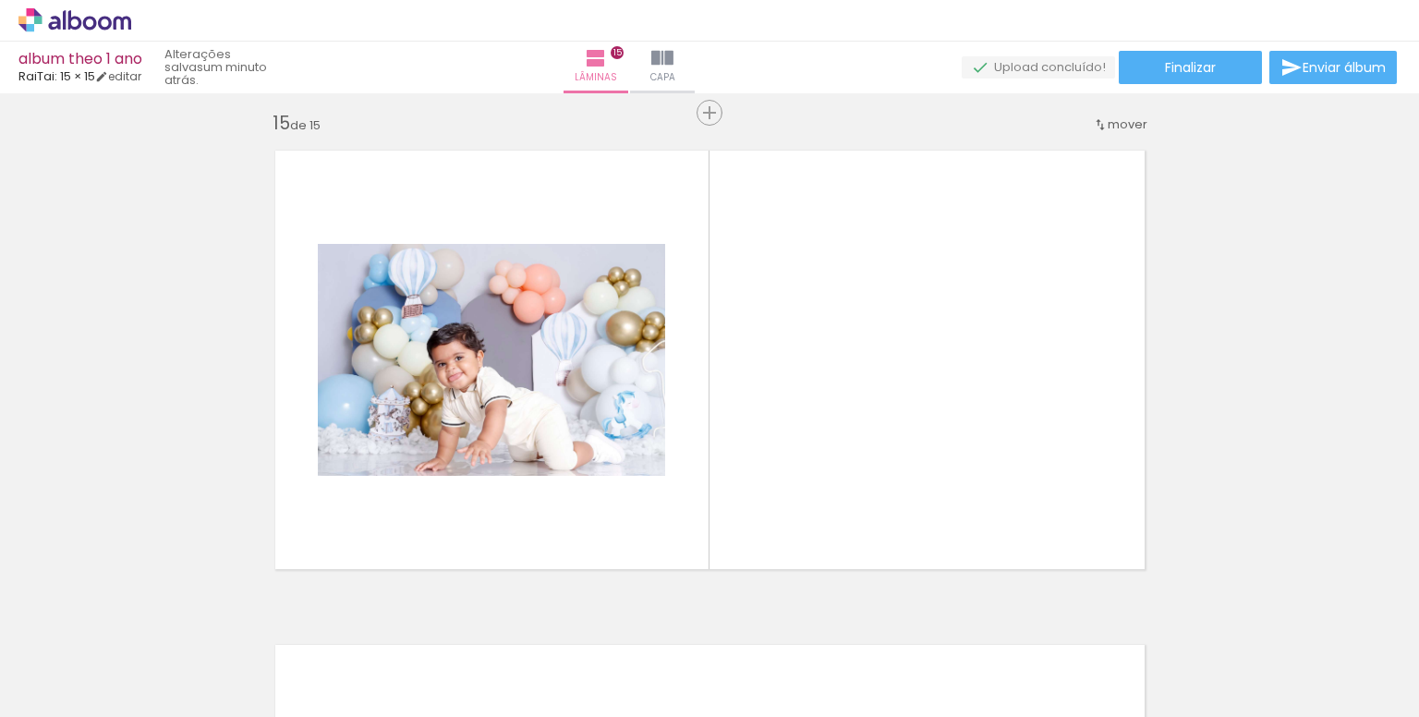
scroll to position [6936, 0]
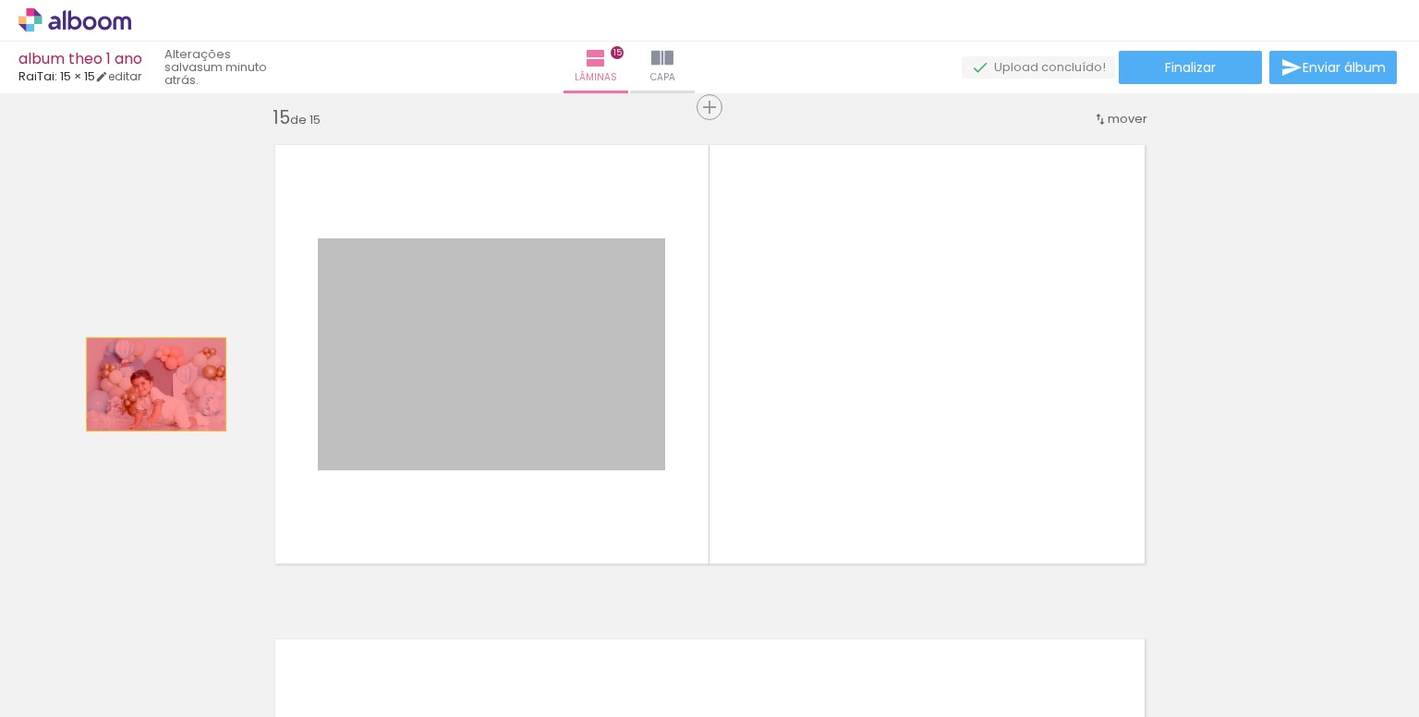
drag, startPoint x: 495, startPoint y: 358, endPoint x: 92, endPoint y: 394, distance: 404.4
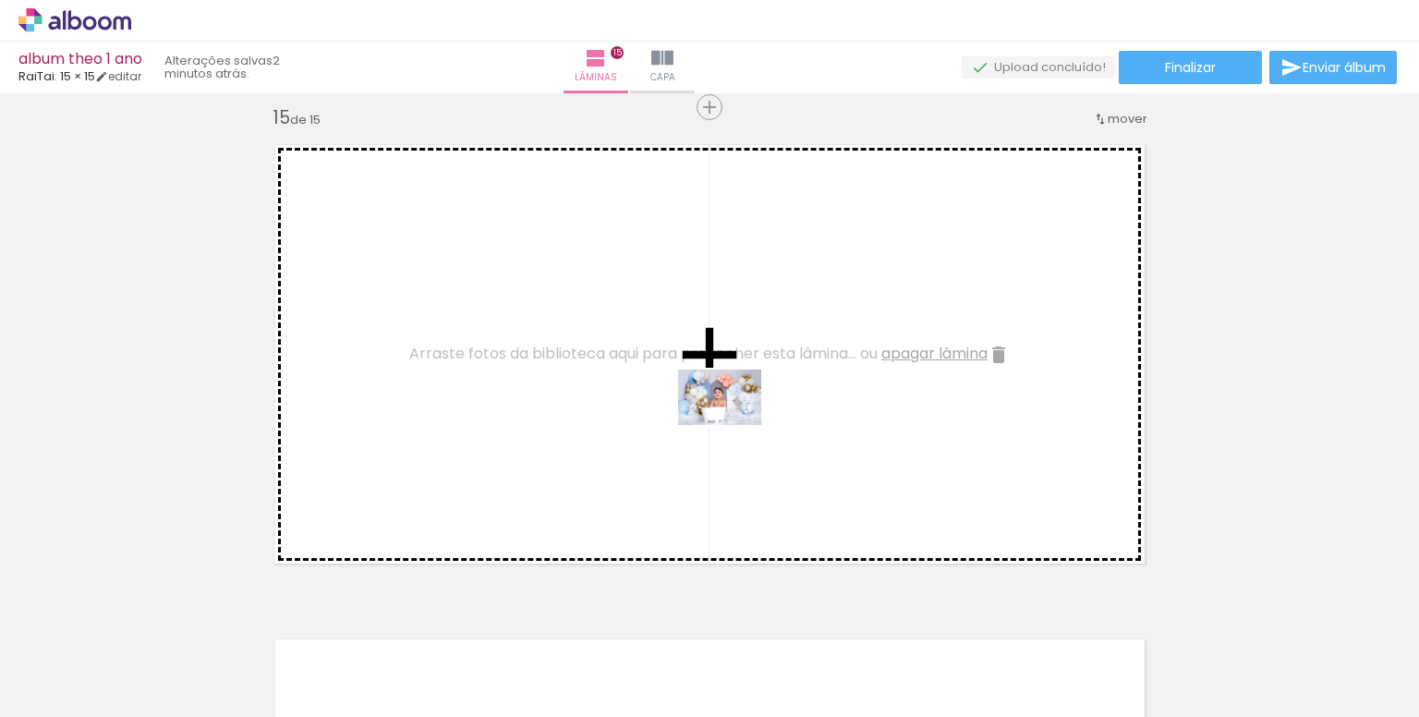
drag, startPoint x: 1355, startPoint y: 680, endPoint x: 739, endPoint y: 415, distance: 670.8
click at [728, 420] on quentale-workspace at bounding box center [709, 358] width 1419 height 717
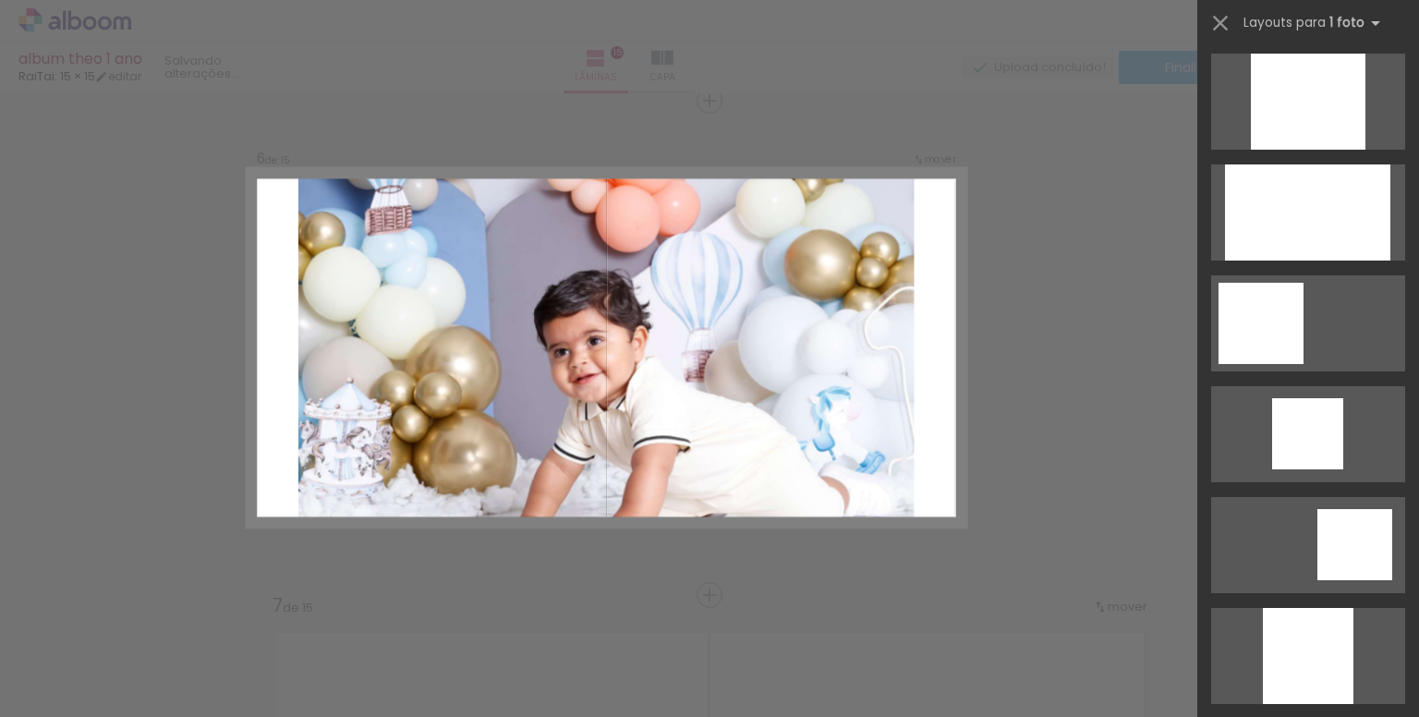
scroll to position [1109, 0]
